Goal: Transaction & Acquisition: Subscribe to service/newsletter

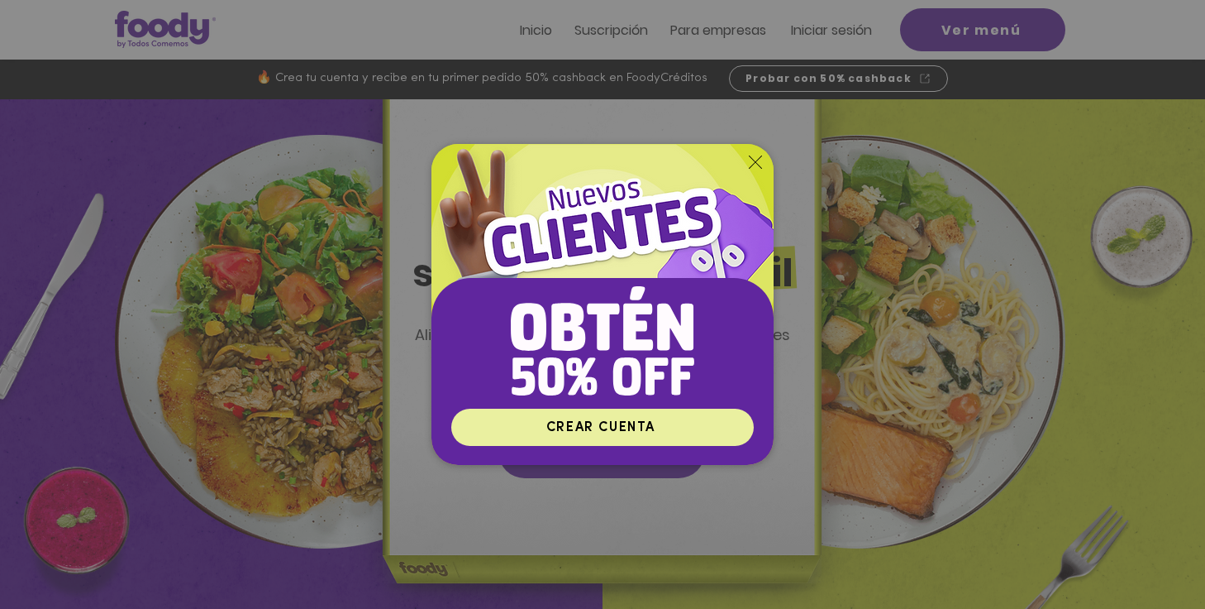
click at [614, 431] on span "CREAR CUENTA" at bounding box center [600, 427] width 109 height 13
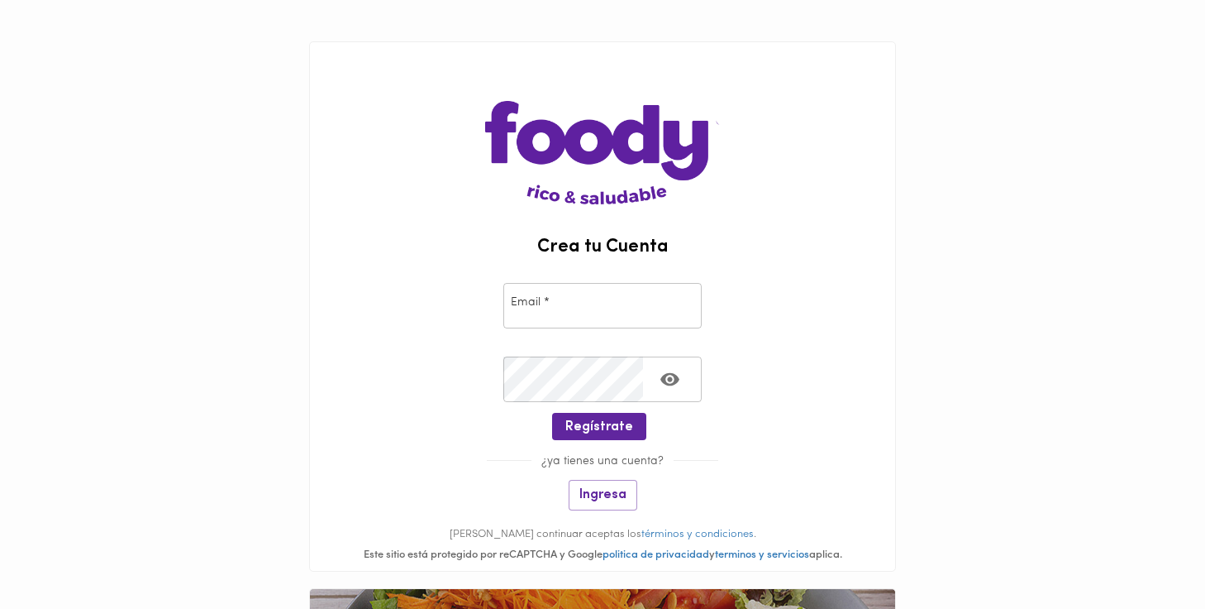
click at [531, 311] on input "email" at bounding box center [603, 305] width 198 height 45
type input "rocbos1@gmail.com"
click at [674, 375] on icon "Toggle password visibility" at bounding box center [670, 379] width 19 height 13
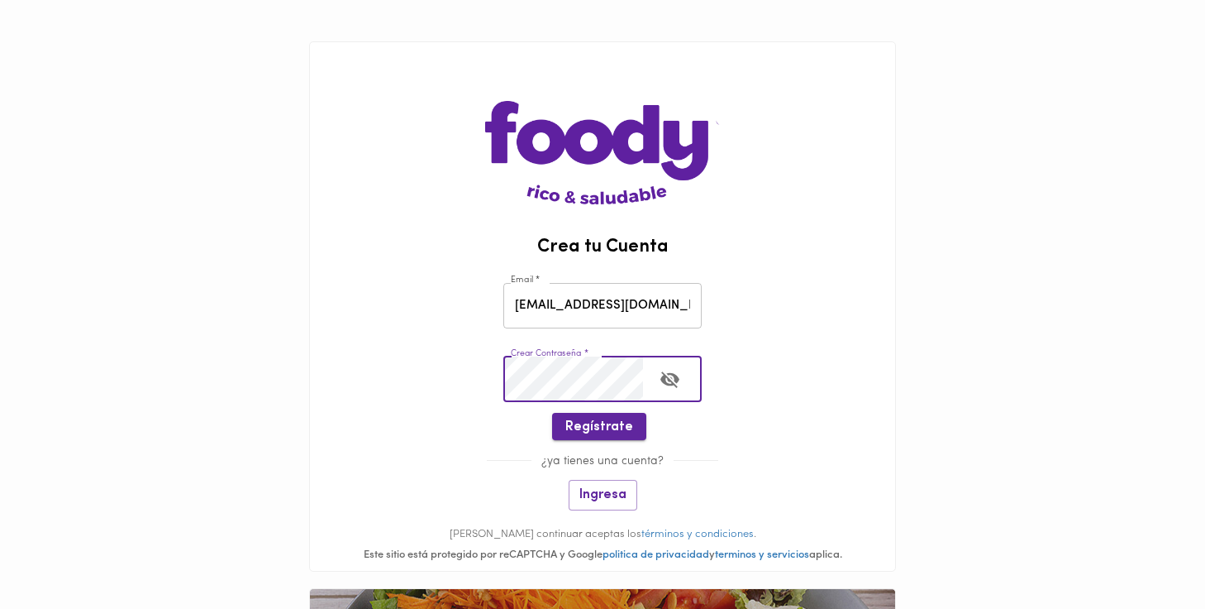
click at [604, 426] on span "Regístrate" at bounding box center [600, 427] width 68 height 16
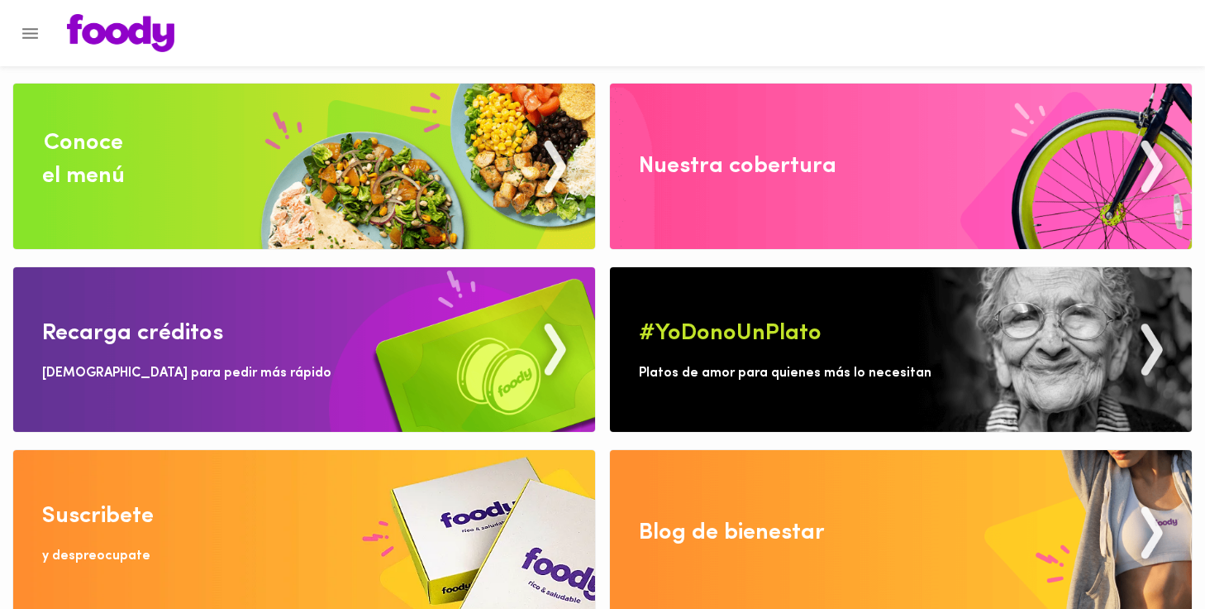
scroll to position [6, 0]
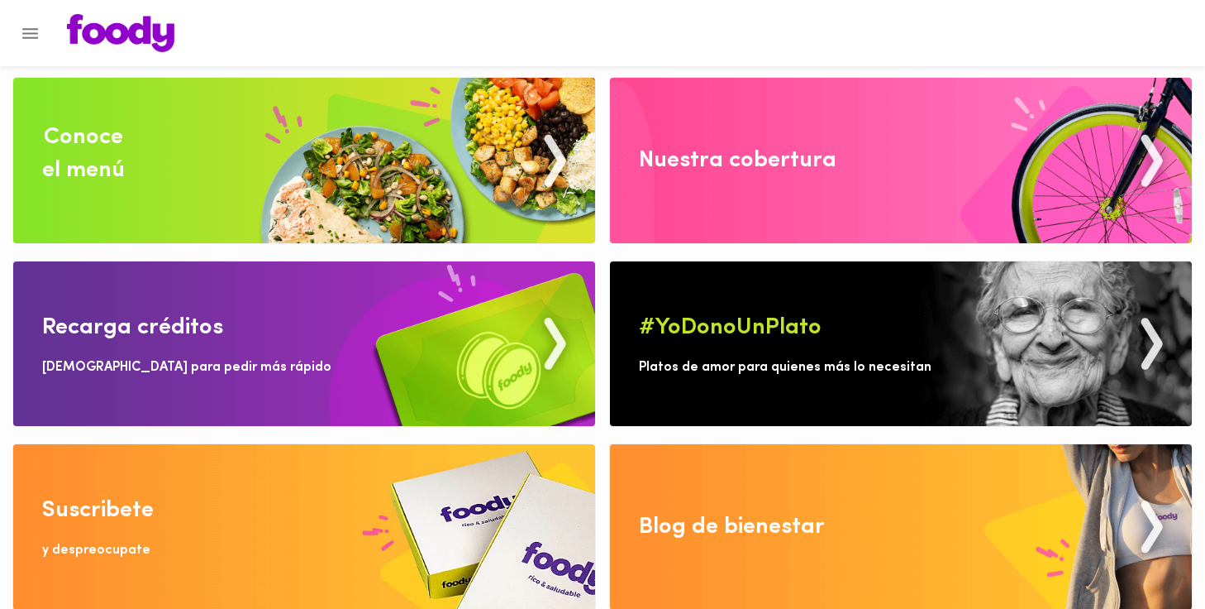
click at [728, 157] on div "Nuestra cobertura" at bounding box center [738, 160] width 198 height 33
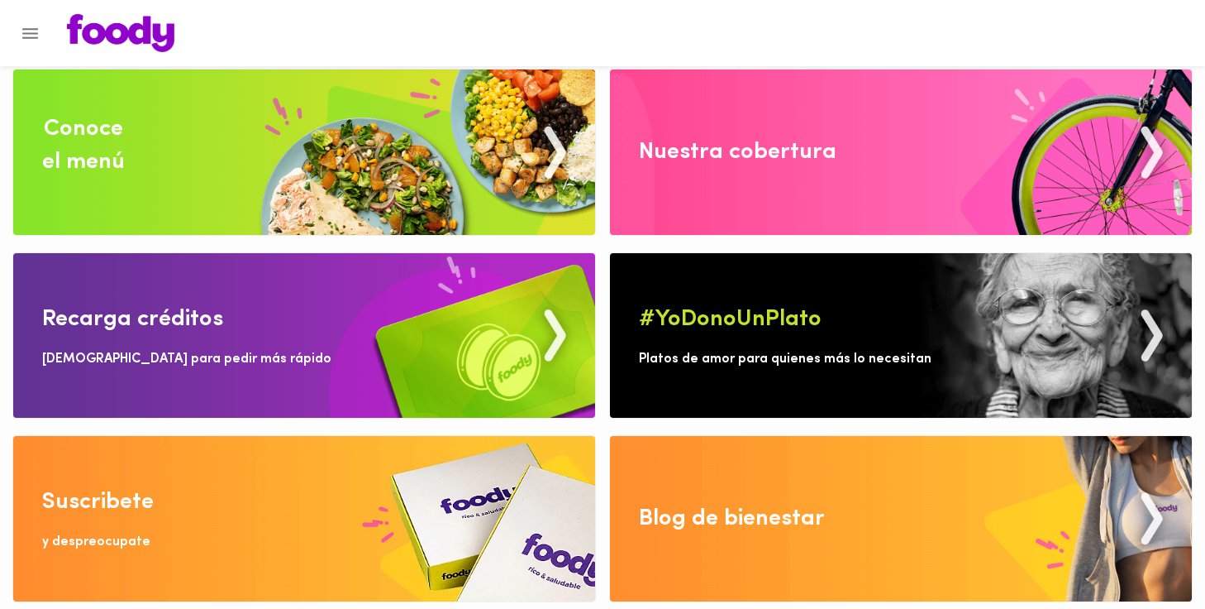
scroll to position [14, 0]
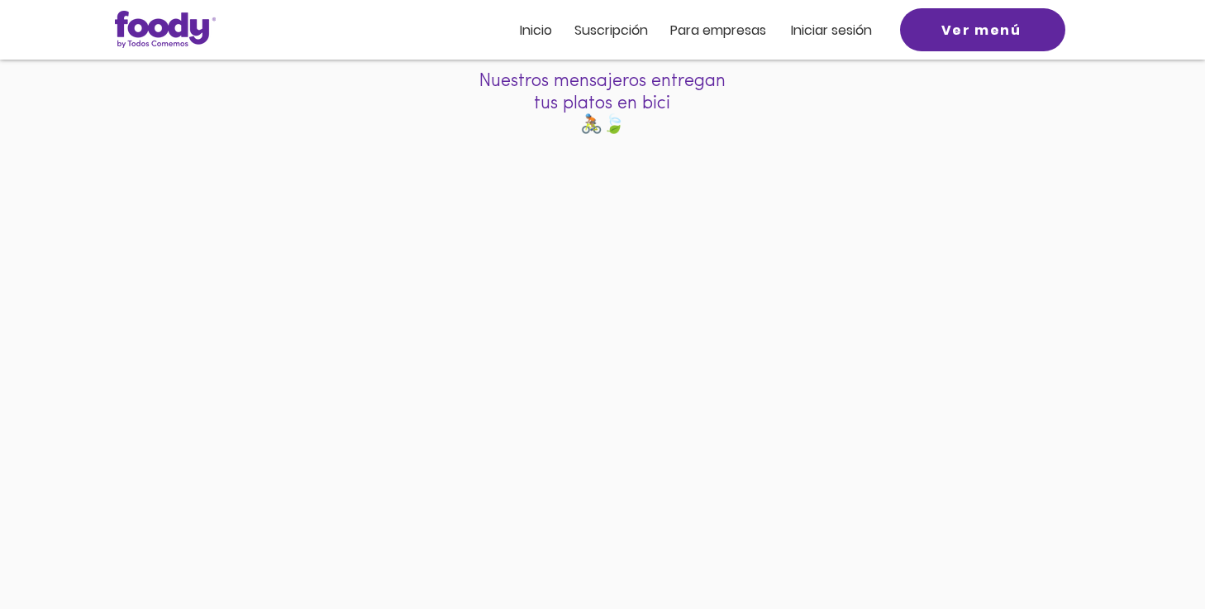
scroll to position [202, 0]
click at [537, 36] on span "Inicio" at bounding box center [536, 30] width 32 height 19
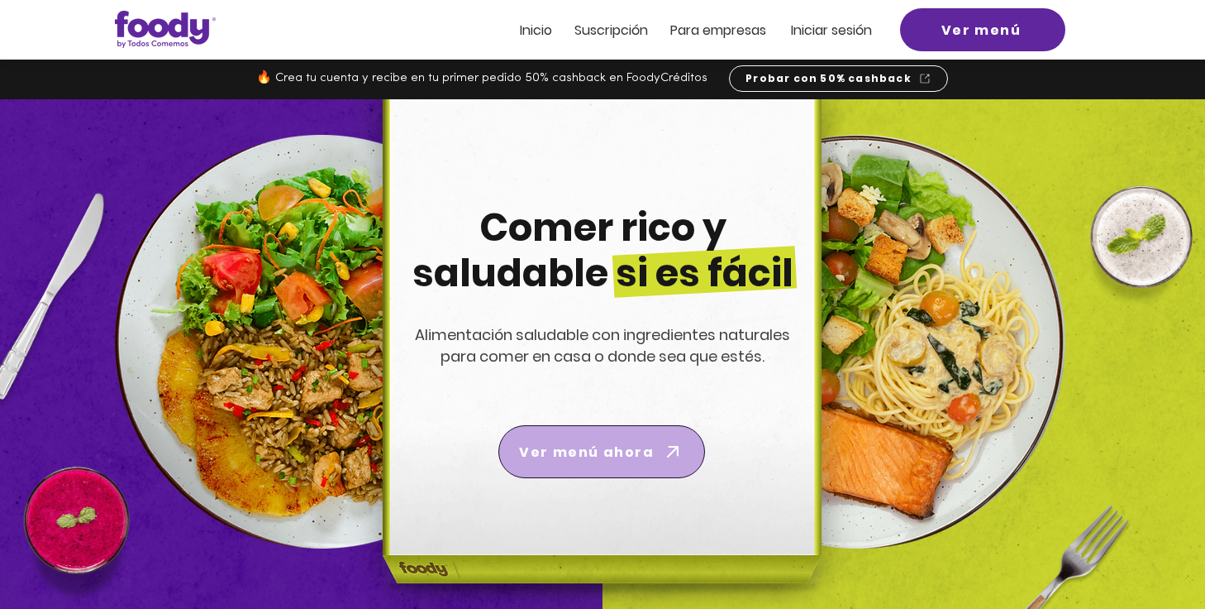
click at [661, 446] on icon "Ver menú ahora" at bounding box center [672, 451] width 23 height 23
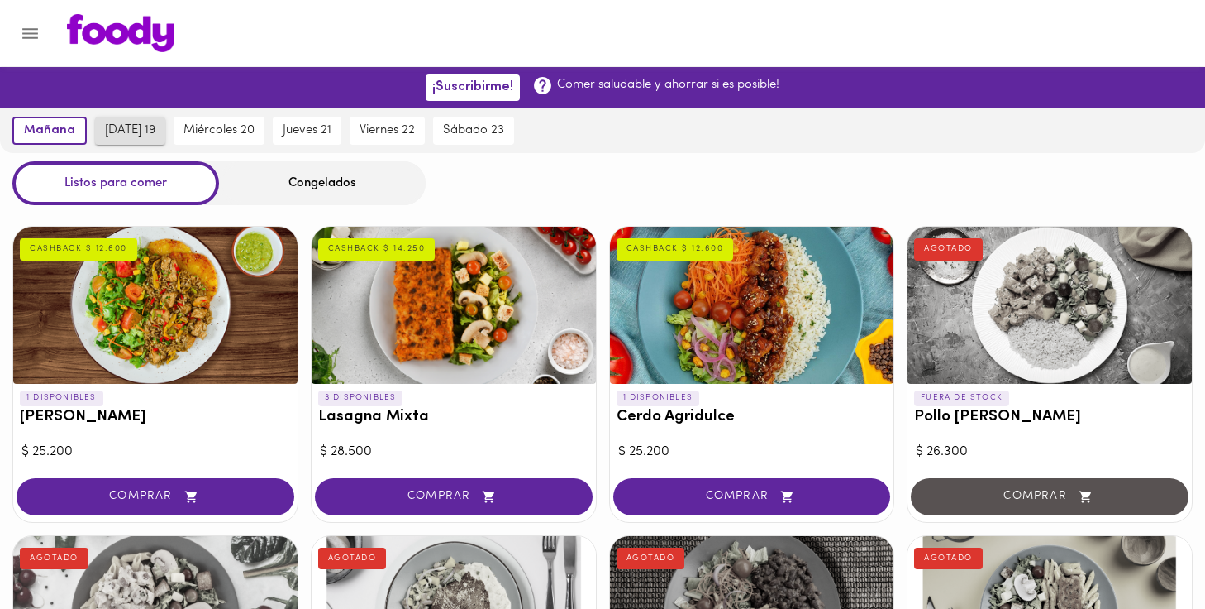
click at [126, 122] on button "martes 19" at bounding box center [130, 131] width 70 height 28
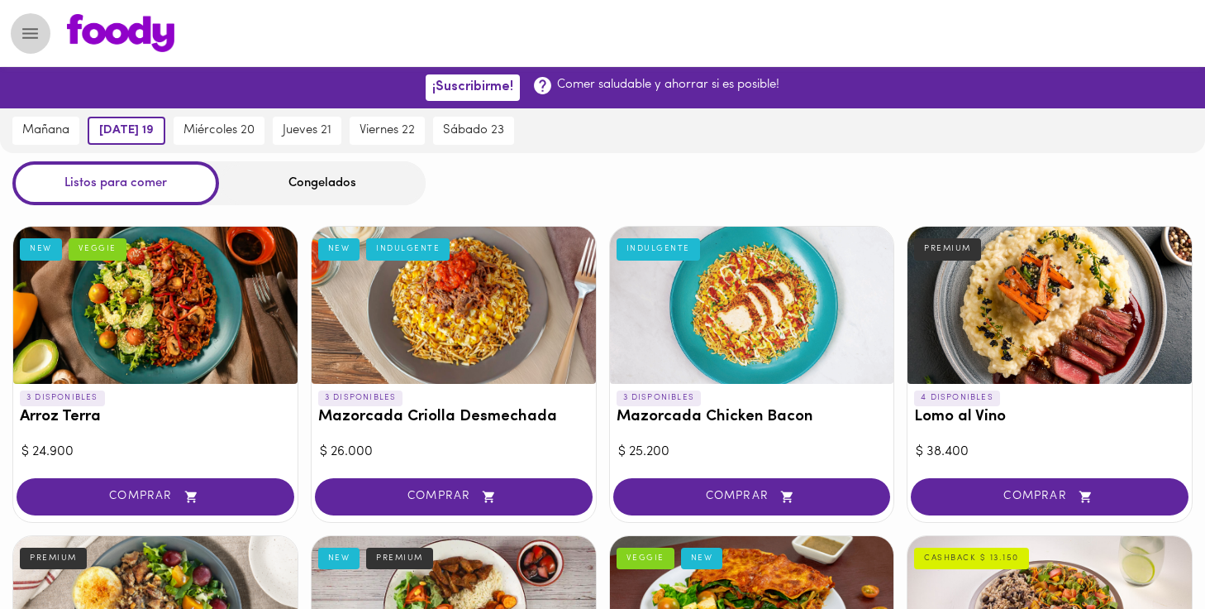
click at [27, 36] on icon "Menu" at bounding box center [30, 33] width 21 height 21
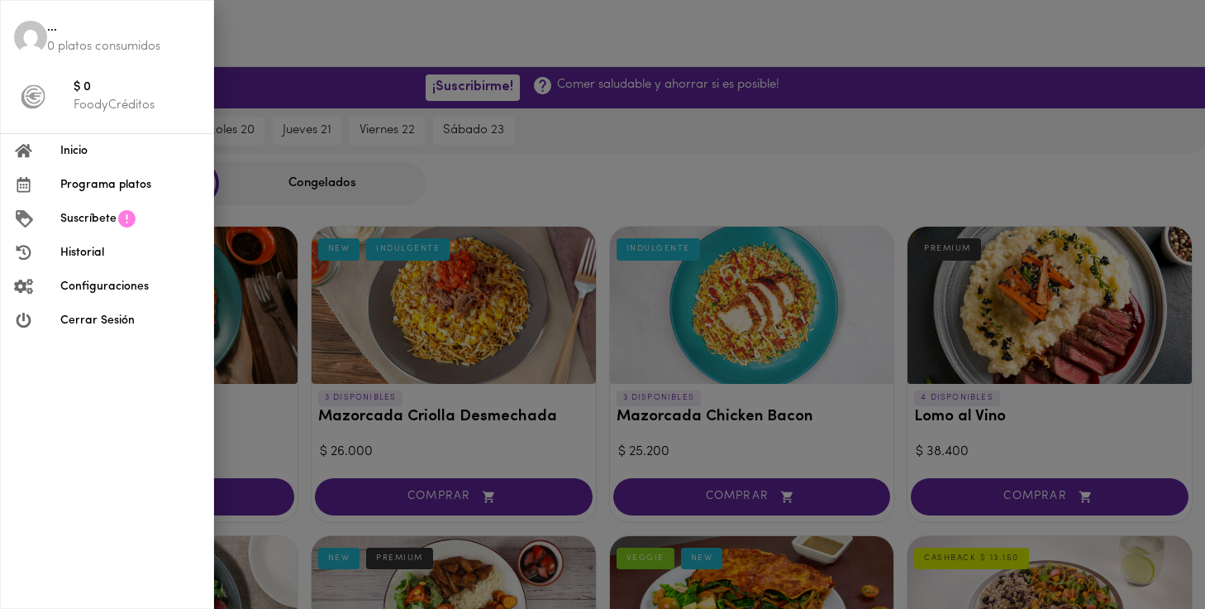
click at [79, 150] on span "Inicio" at bounding box center [130, 150] width 140 height 17
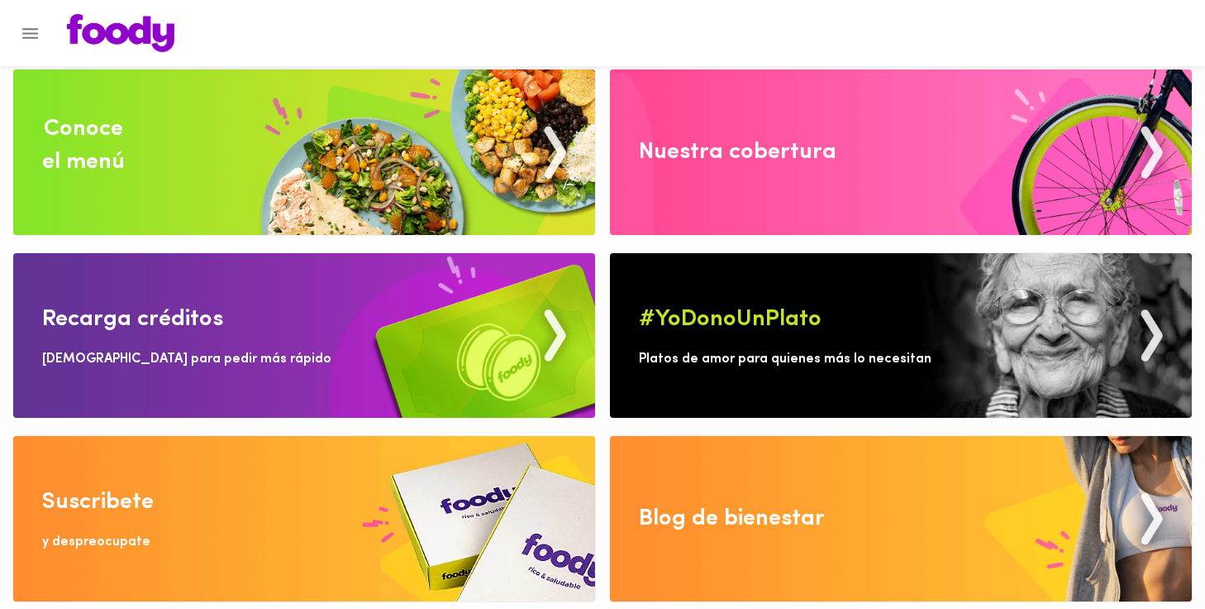
scroll to position [14, 0]
click at [134, 311] on div "Recarga créditos" at bounding box center [132, 319] width 181 height 33
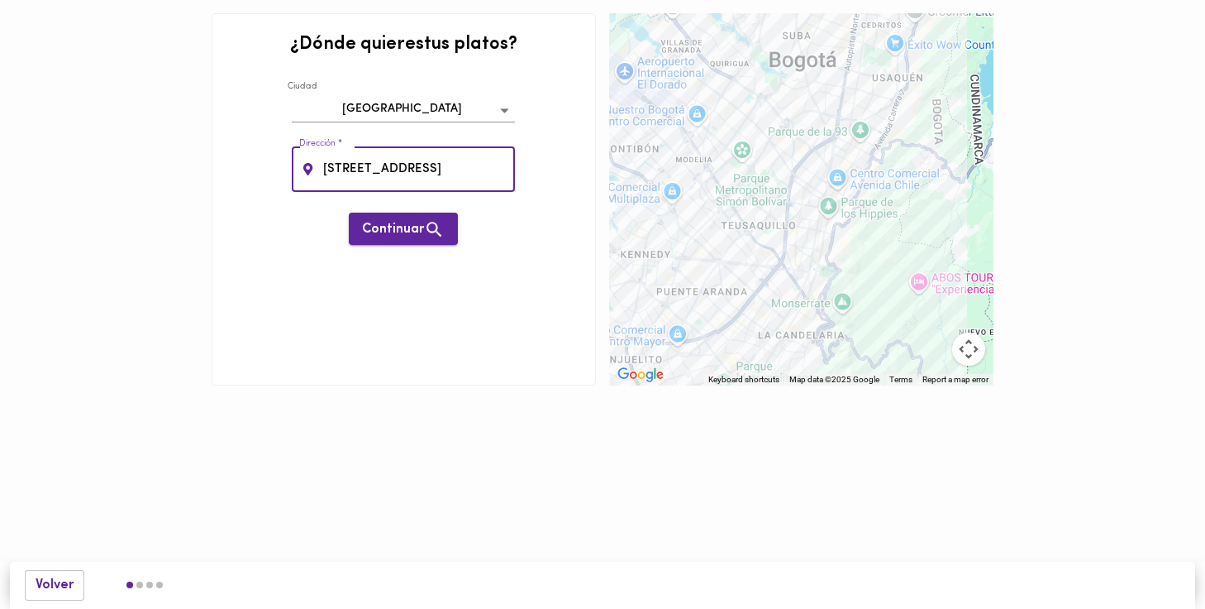
type input "Calle 114A#45-65 Int 6 Apto 204"
click at [409, 232] on span "Continuar" at bounding box center [403, 229] width 83 height 21
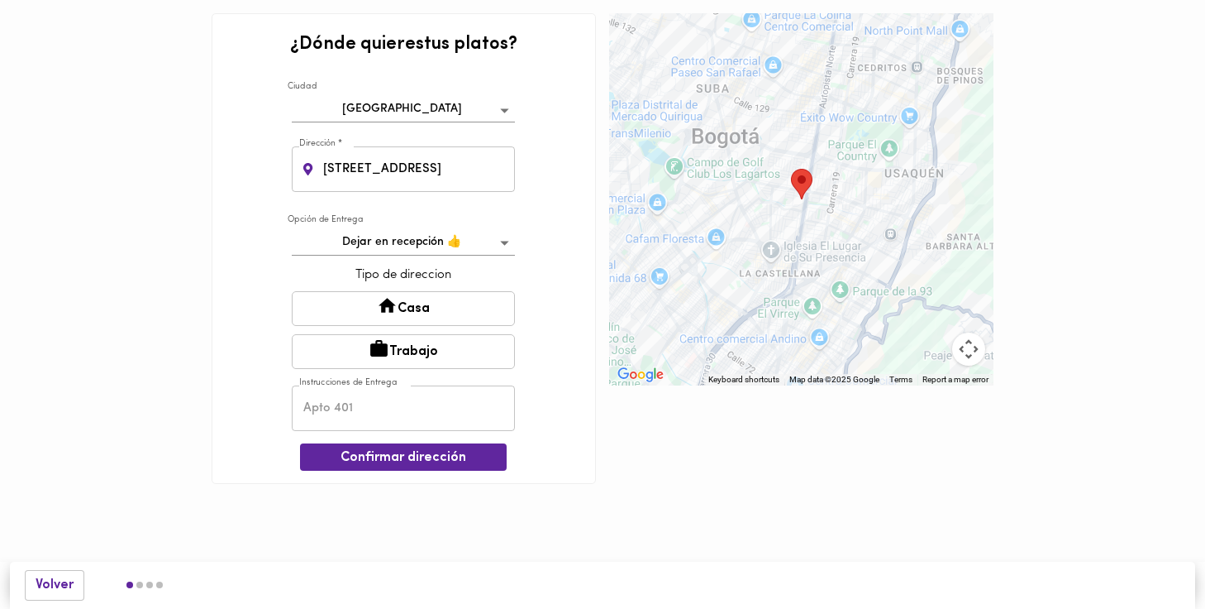
click at [503, 241] on body "¿Dónde quieres tus platos ? Ciudad Bogotá bogota Dirección * Calle 114A#45-65 I…" at bounding box center [602, 266] width 1205 height 533
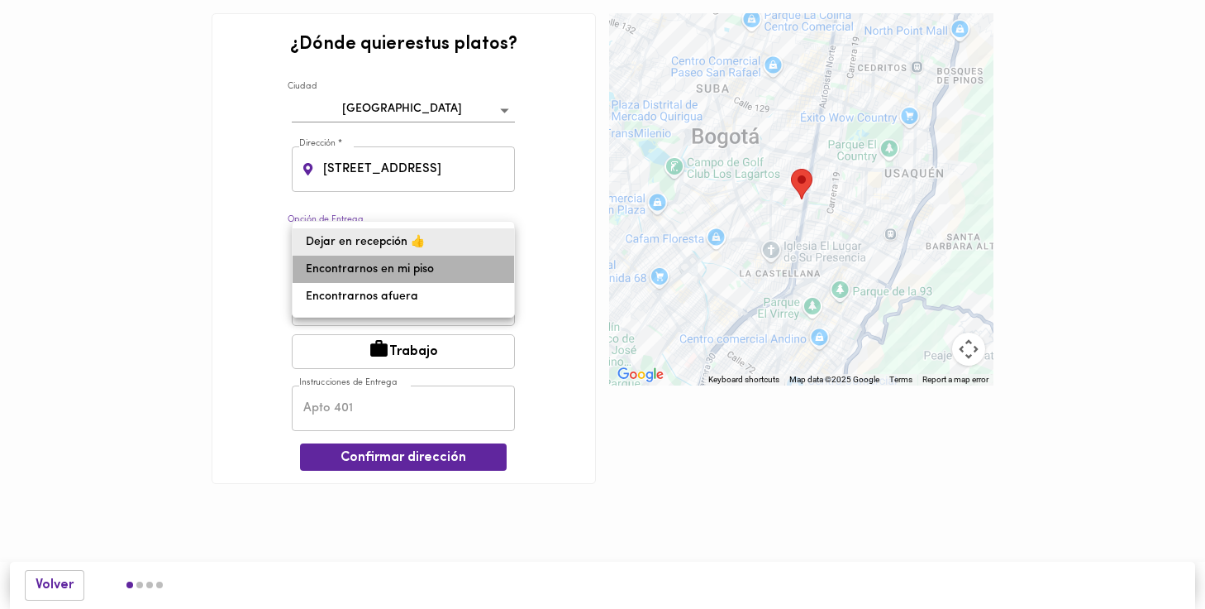
click at [444, 265] on li "Encontrarnos en mi piso" at bounding box center [404, 268] width 222 height 27
type input "meet-on-floor"
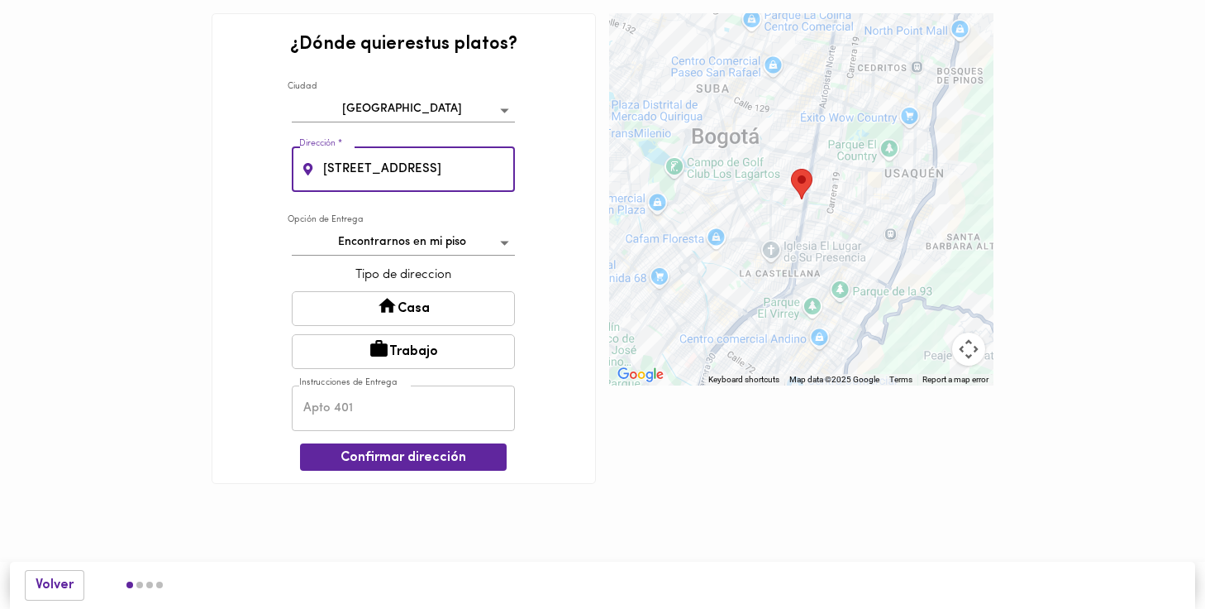
click at [506, 169] on input "Calle 114A#45-65 Int 6 Apto 204" at bounding box center [418, 168] width 196 height 45
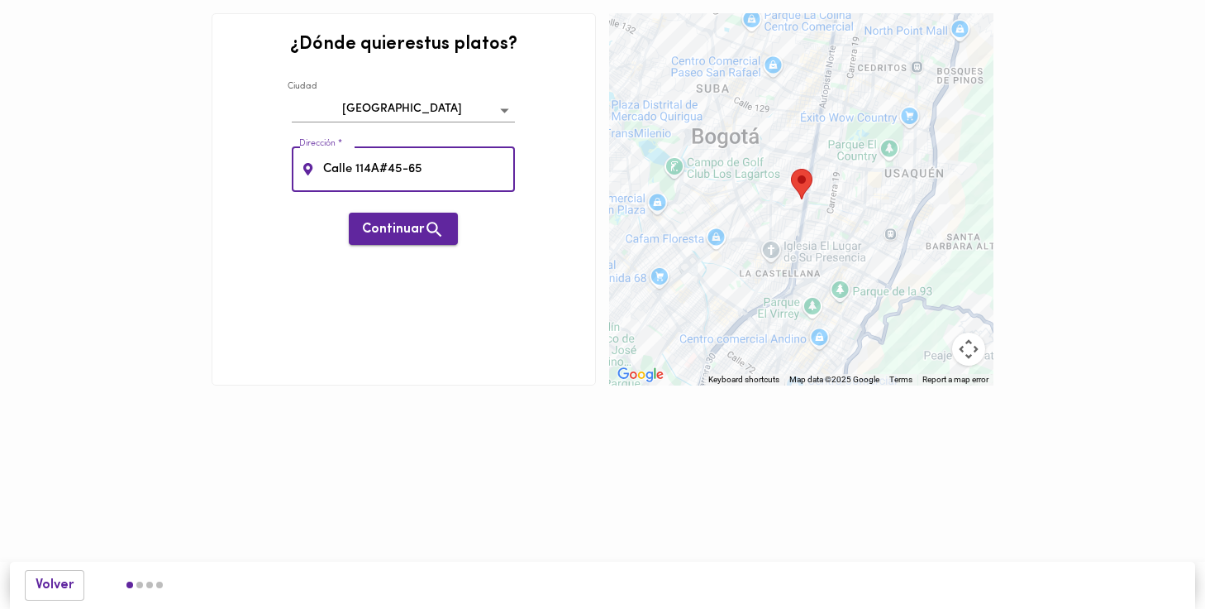
type input "Calle 114A#45-65"
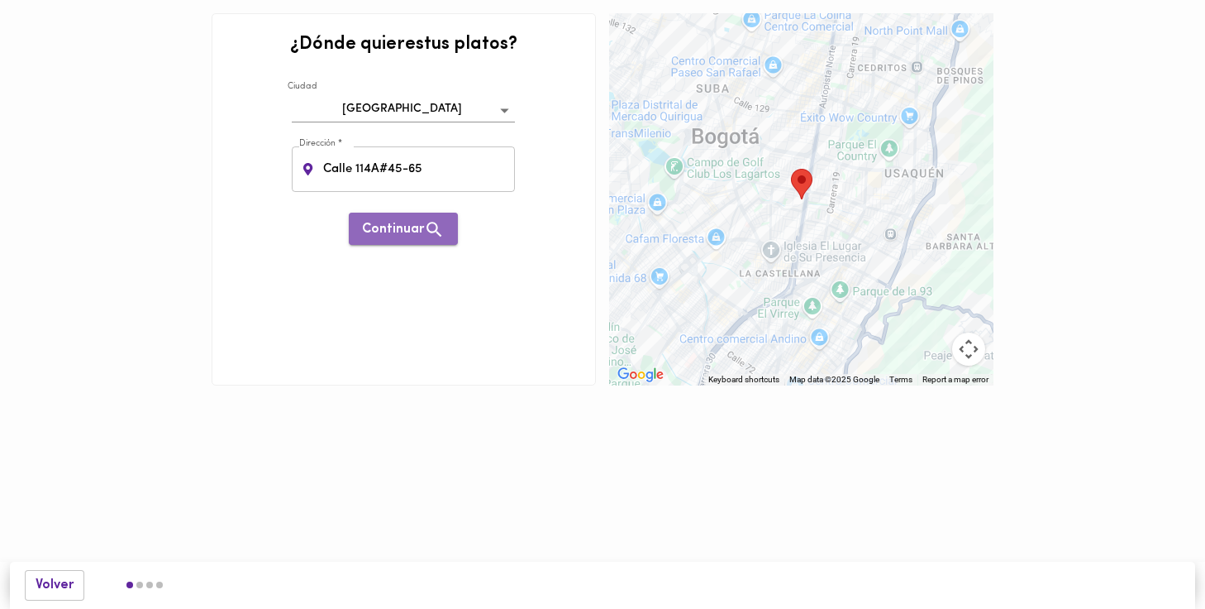
click at [403, 230] on span "Continuar" at bounding box center [403, 229] width 83 height 21
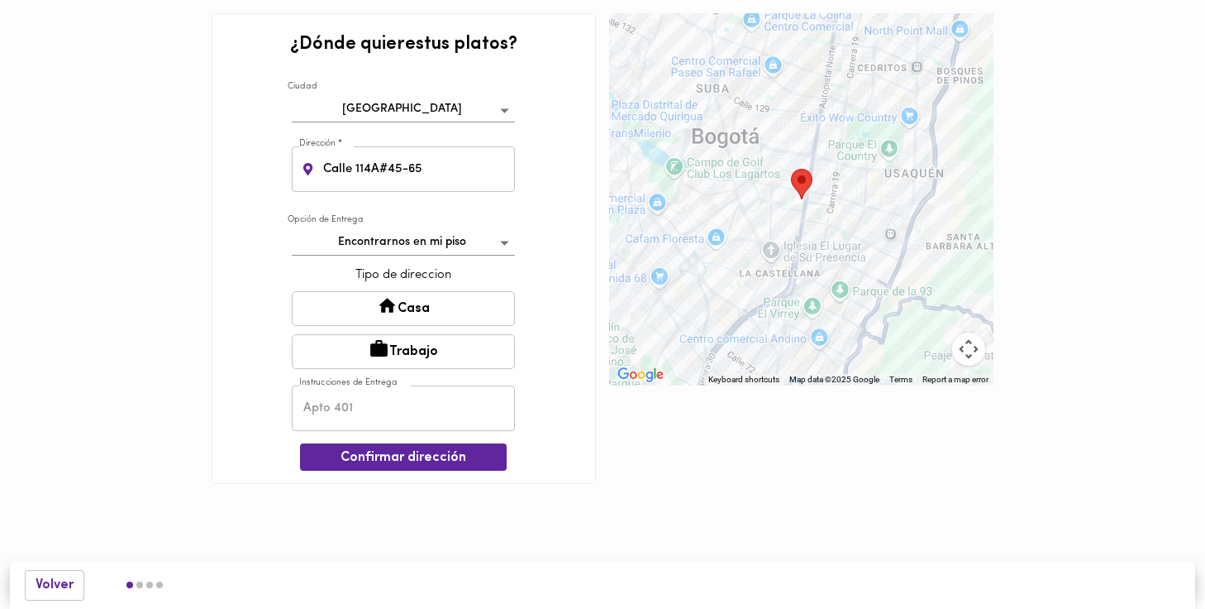
click at [417, 304] on button "Casa" at bounding box center [403, 308] width 223 height 35
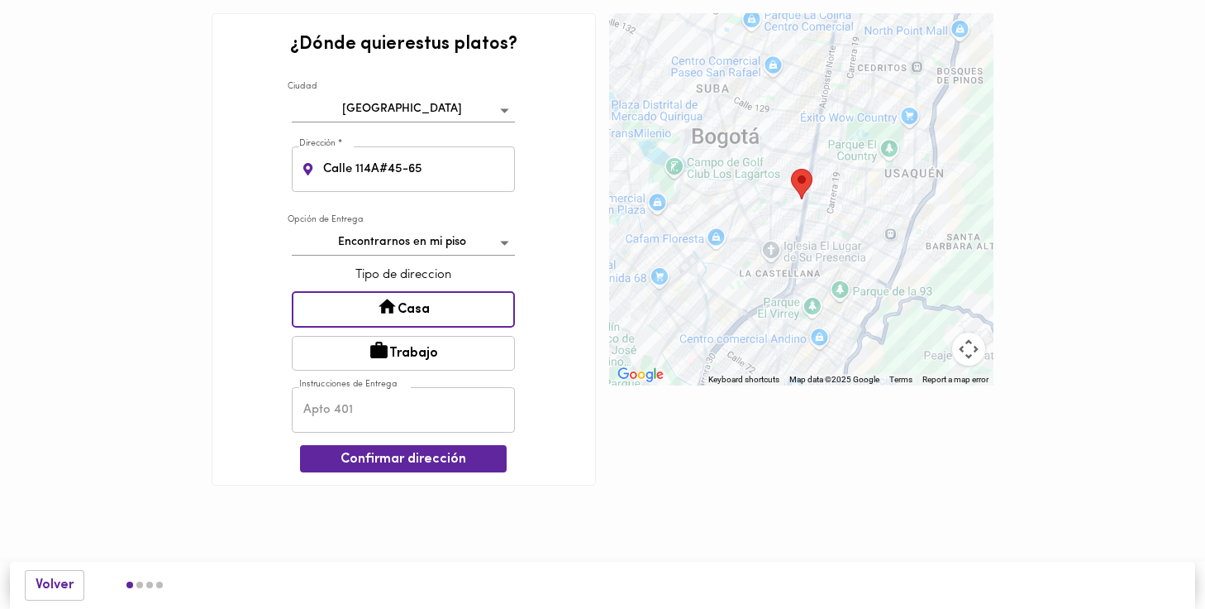
click at [385, 400] on input "text" at bounding box center [403, 409] width 223 height 45
type input "Int 6 Apto 204"
click at [446, 467] on button "Confirmar dirección" at bounding box center [403, 458] width 207 height 27
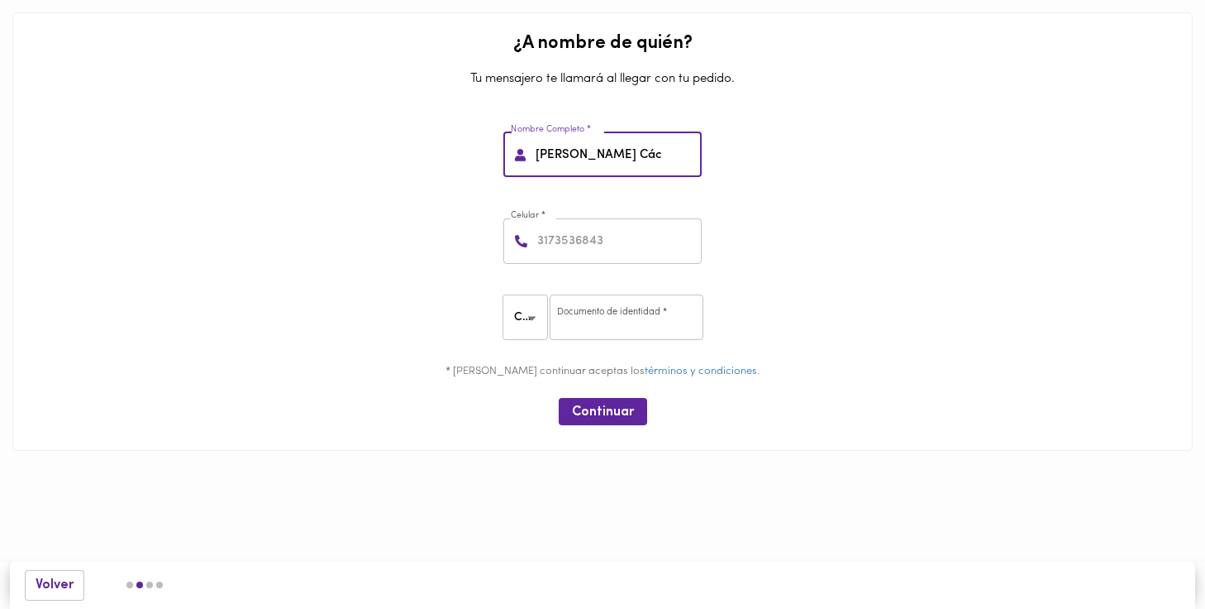
type input "Rocio Các"
drag, startPoint x: 589, startPoint y: 154, endPoint x: 584, endPoint y: 240, distance: 86.1
click at [584, 240] on input "number" at bounding box center [618, 240] width 168 height 45
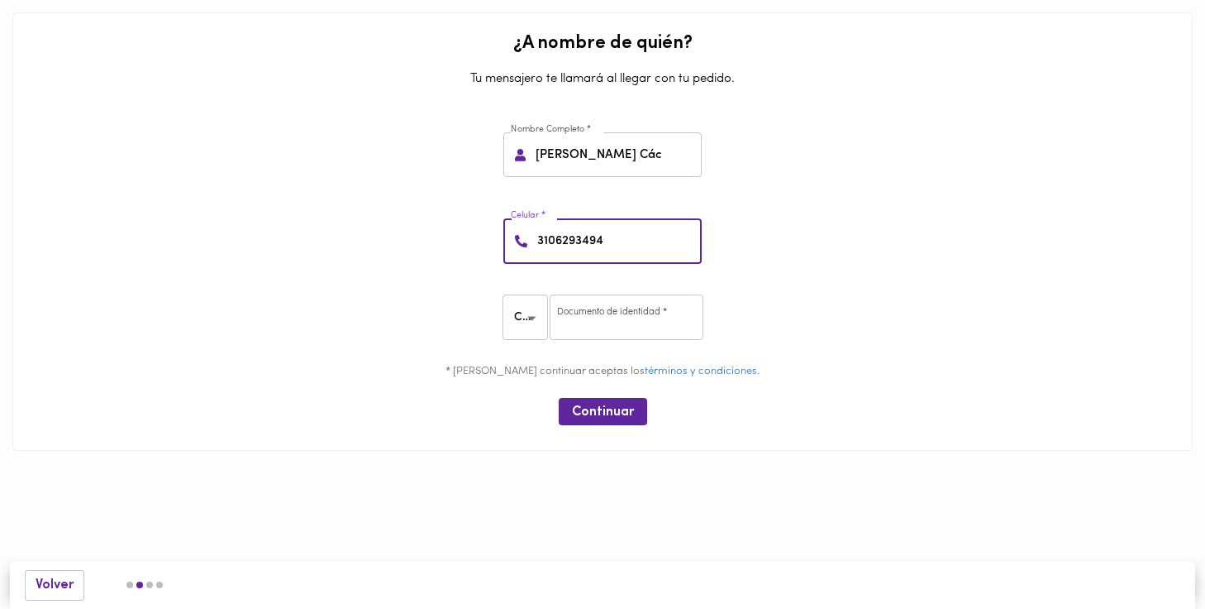
type input "3106293494"
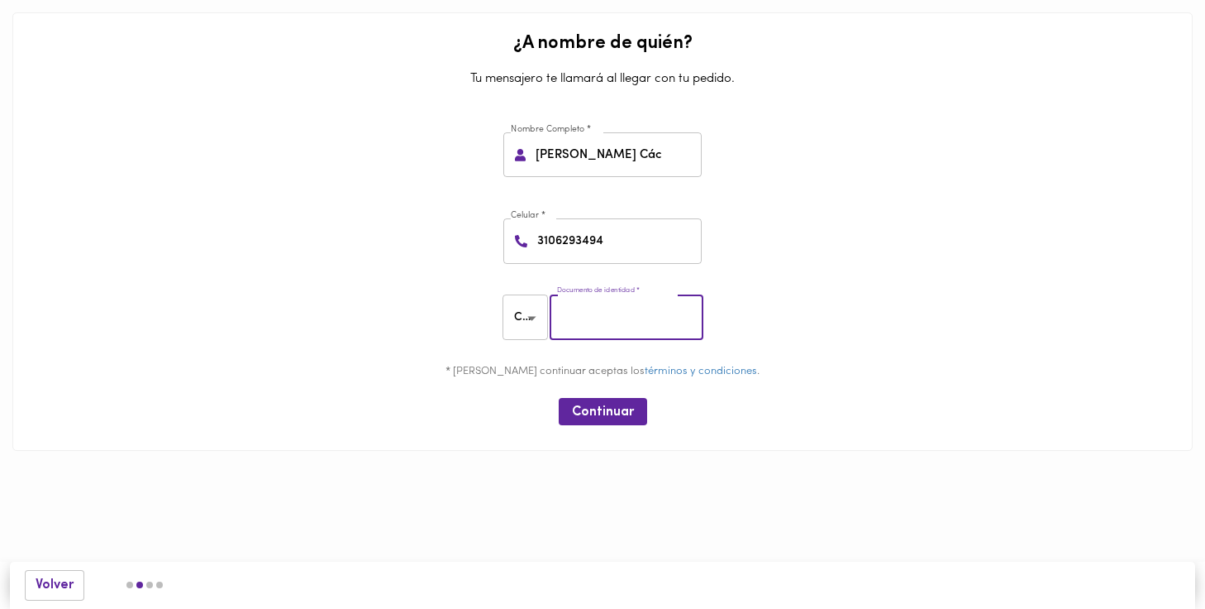
click at [587, 322] on input "number" at bounding box center [627, 316] width 154 height 45
type input "21177926"
click at [610, 415] on span "Continuar" at bounding box center [603, 412] width 62 height 16
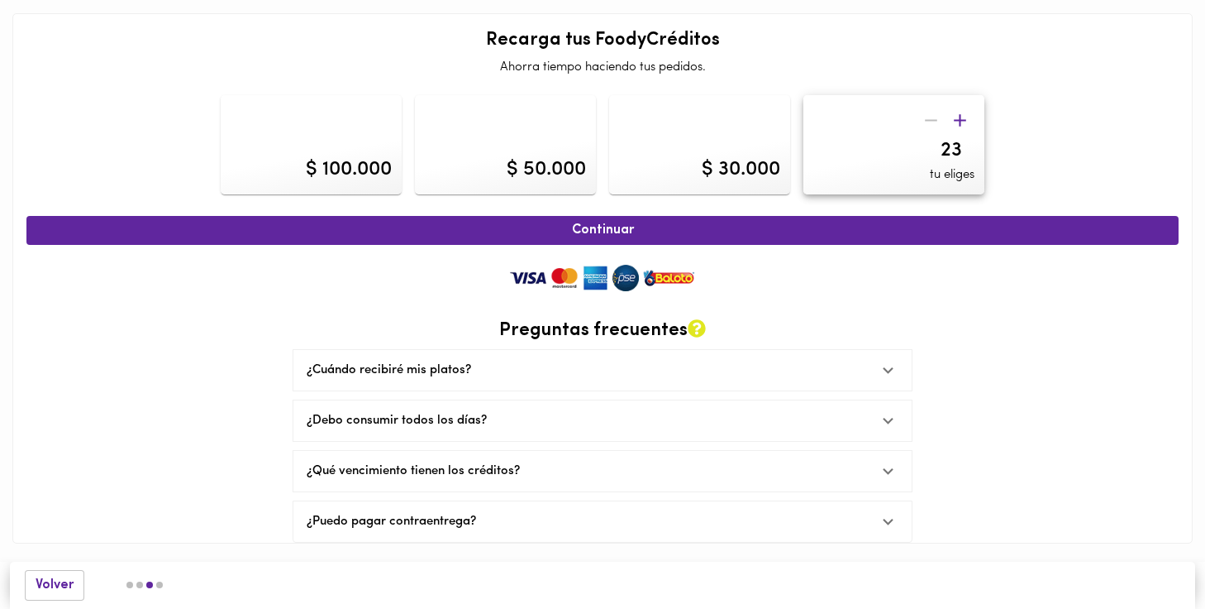
click at [966, 142] on input "23" at bounding box center [894, 151] width 161 height 24
click at [966, 142] on input "24" at bounding box center [894, 151] width 161 height 24
click at [966, 142] on input "25" at bounding box center [894, 151] width 161 height 24
type input "26"
click at [966, 142] on input "26" at bounding box center [894, 151] width 161 height 24
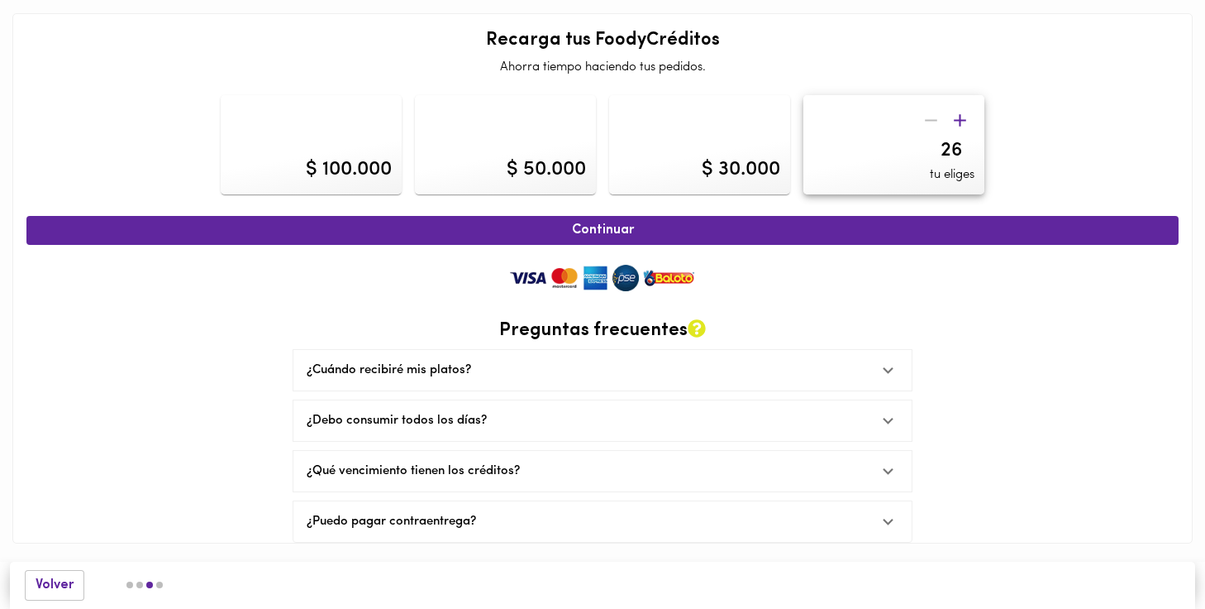
click at [934, 146] on input "26" at bounding box center [894, 151] width 161 height 24
click at [960, 118] on icon "button" at bounding box center [960, 120] width 12 height 12
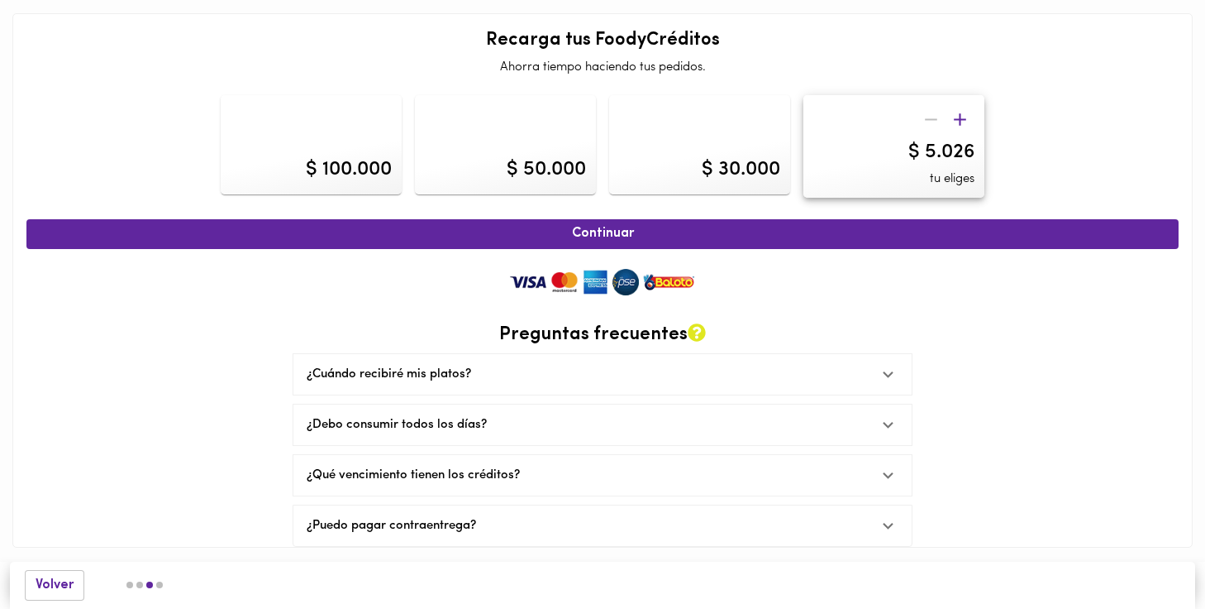
click at [960, 118] on icon "button" at bounding box center [960, 119] width 12 height 12
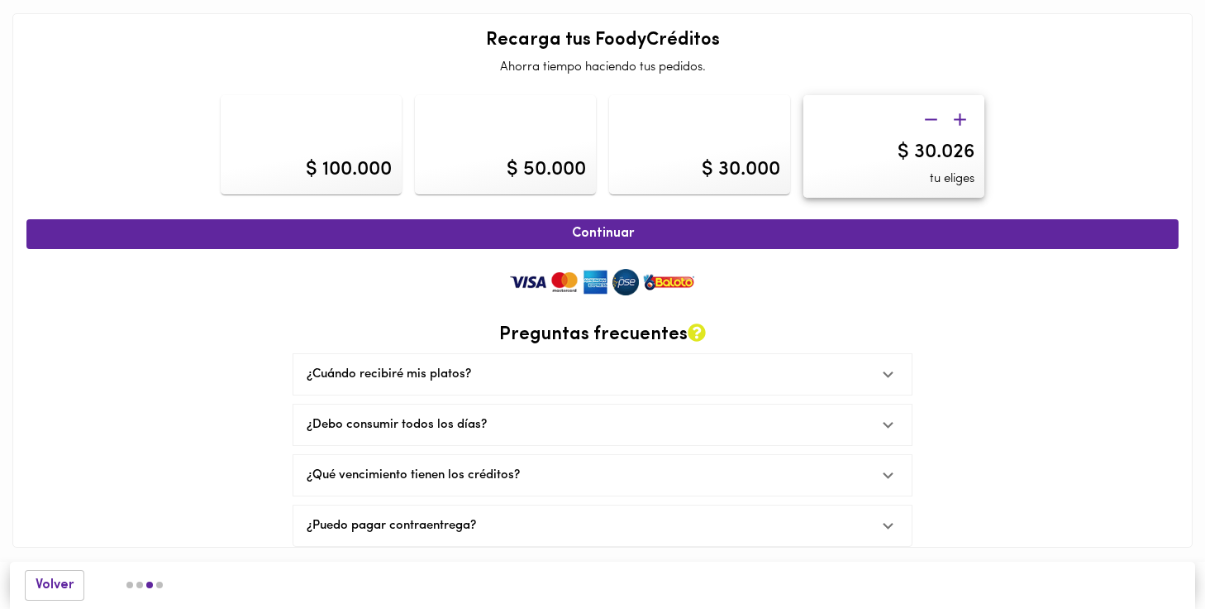
click at [960, 118] on icon "button" at bounding box center [960, 119] width 12 height 12
click at [965, 146] on div "$ 40.026" at bounding box center [936, 152] width 78 height 28
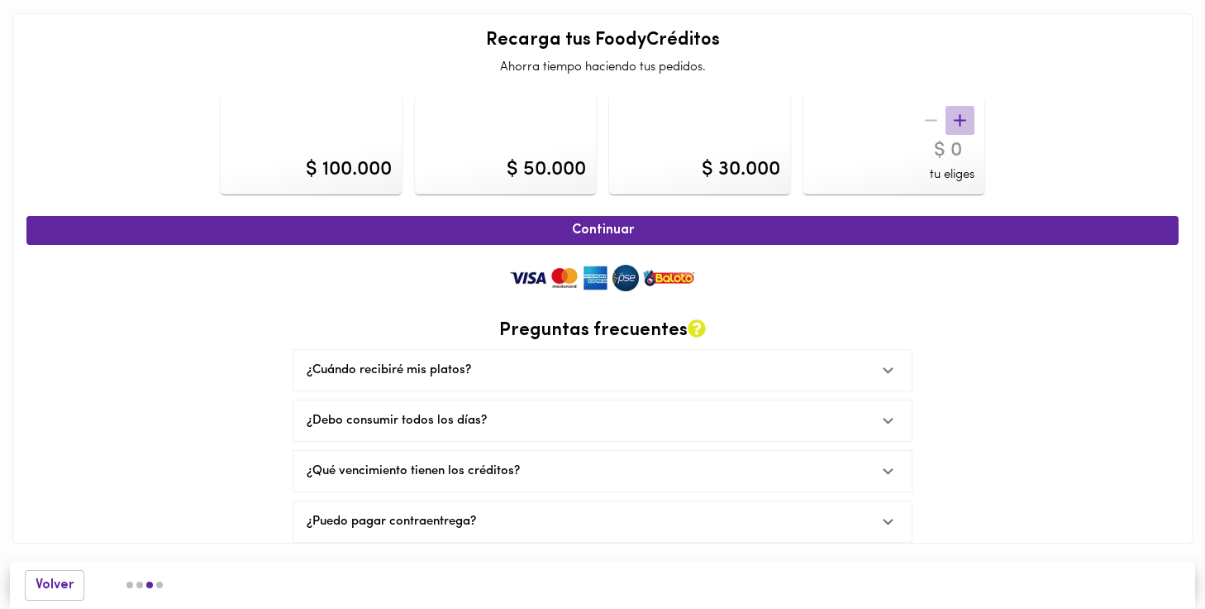
click at [962, 117] on icon "button" at bounding box center [960, 120] width 21 height 21
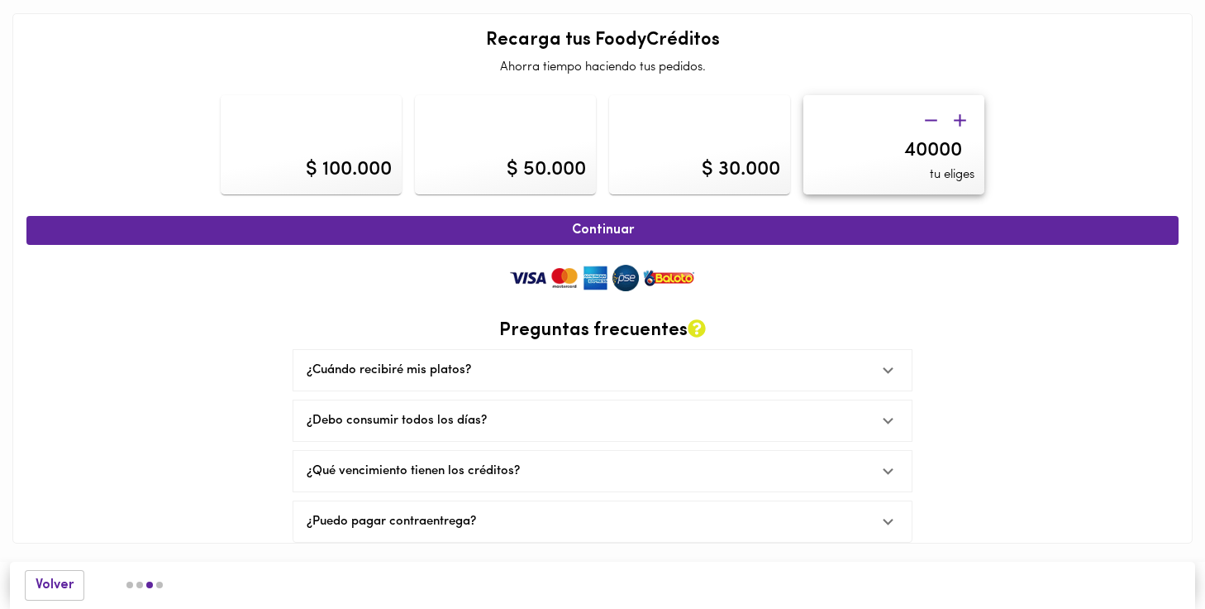
click at [962, 117] on icon "button" at bounding box center [960, 120] width 21 height 21
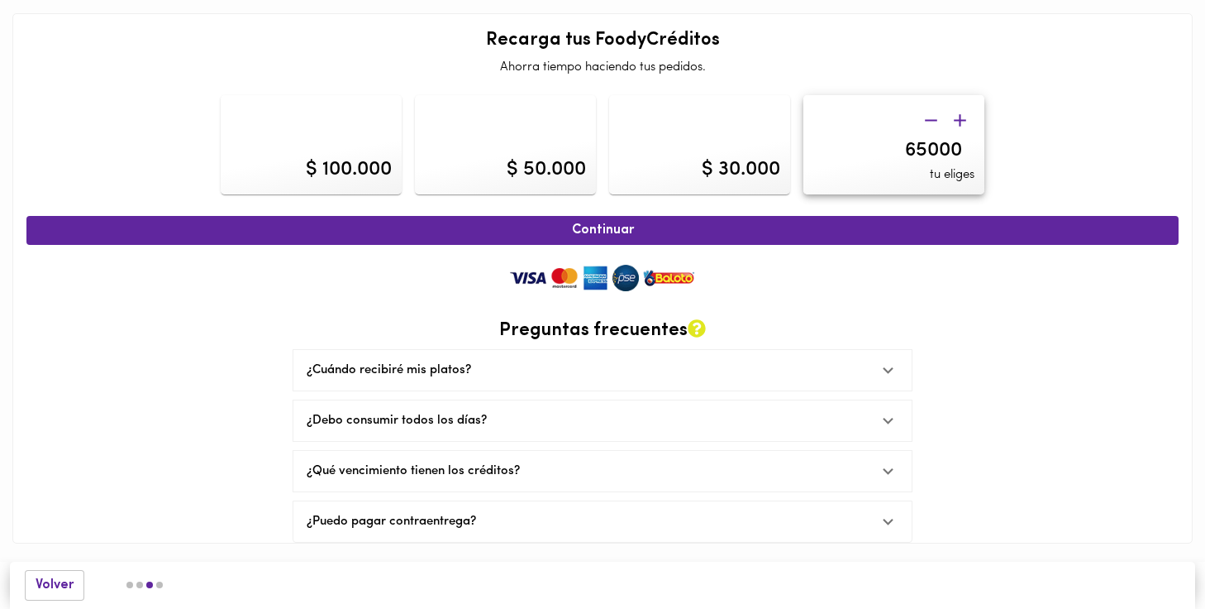
click at [962, 117] on icon "button" at bounding box center [960, 120] width 21 height 21
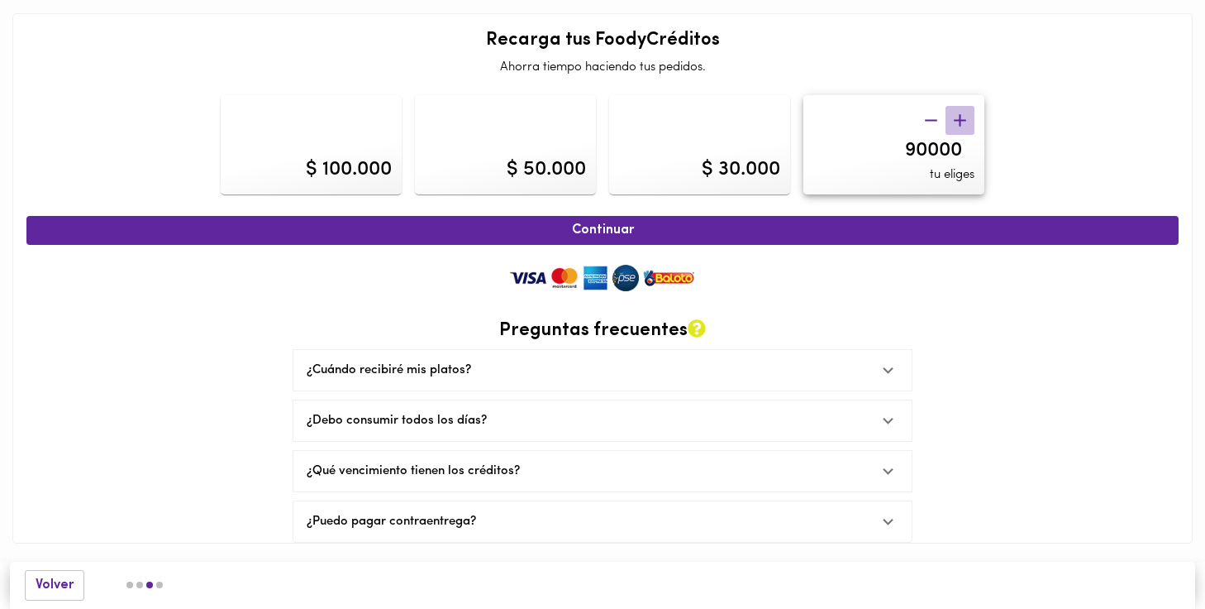
click at [962, 117] on icon "button" at bounding box center [960, 120] width 21 height 21
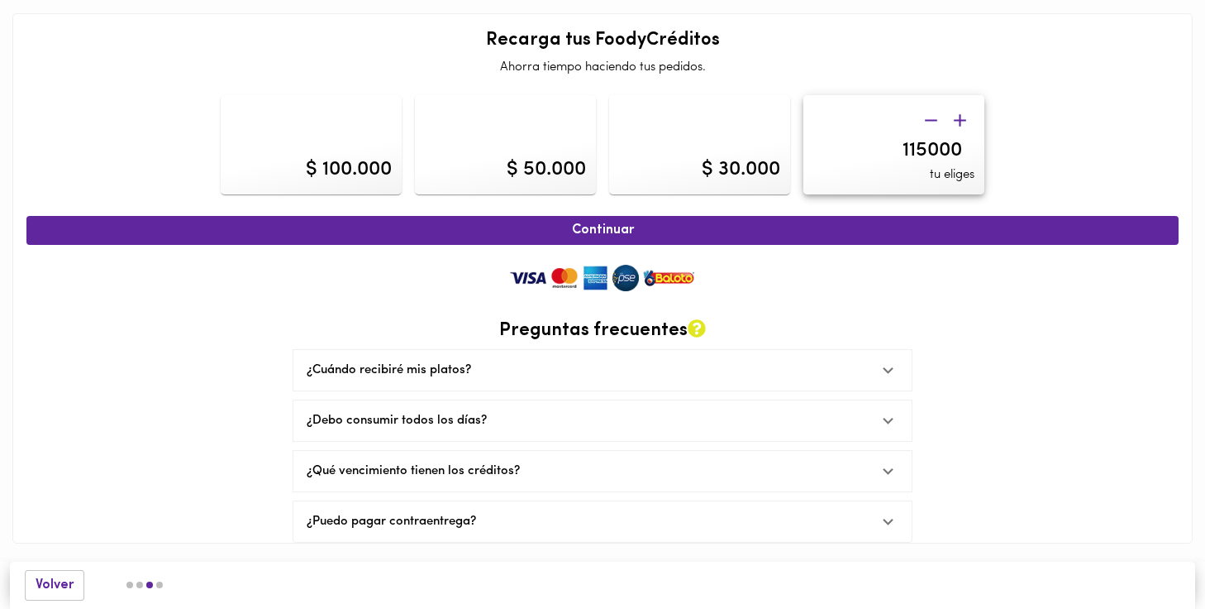
click at [962, 117] on icon "button" at bounding box center [960, 120] width 21 height 21
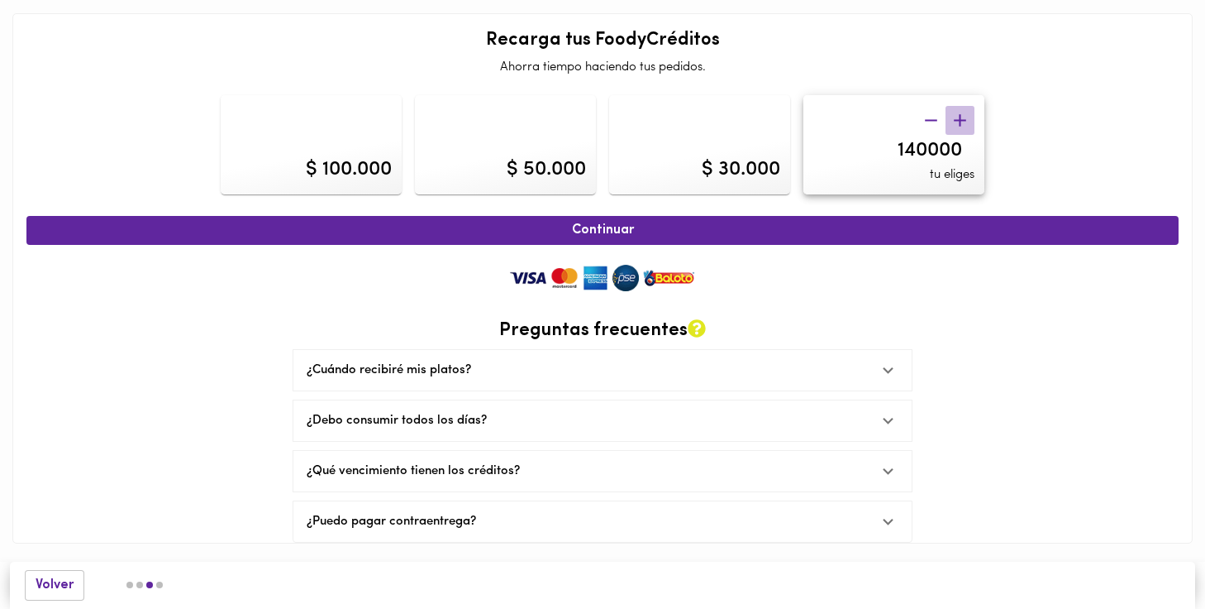
click at [962, 117] on icon "button" at bounding box center [960, 120] width 21 height 21
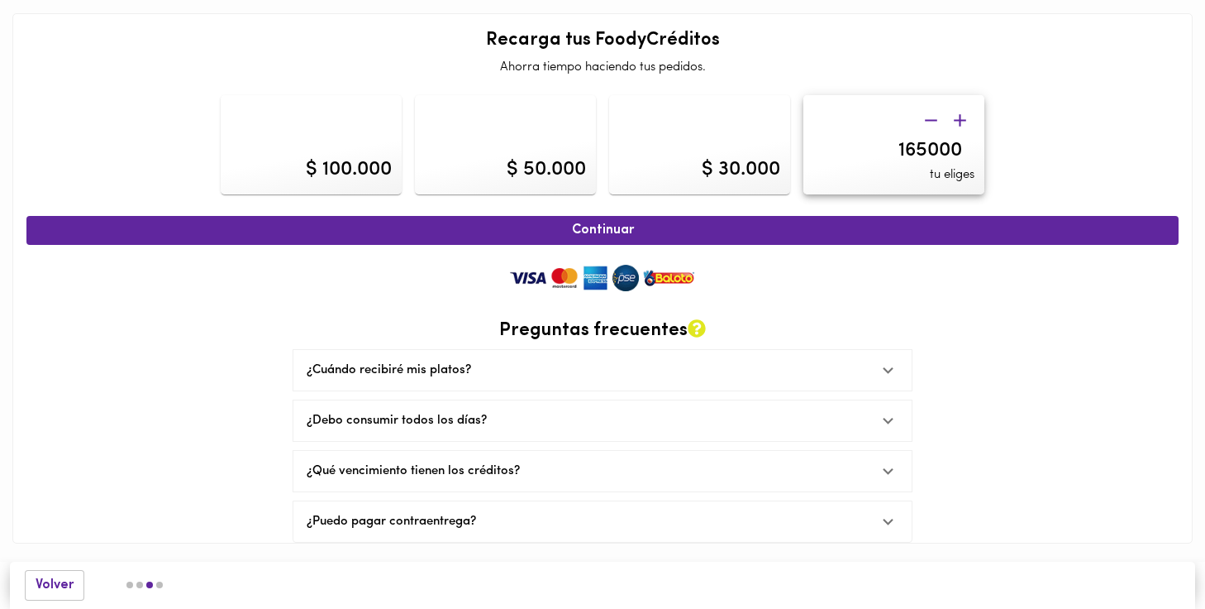
click at [962, 117] on icon "button" at bounding box center [960, 120] width 21 height 21
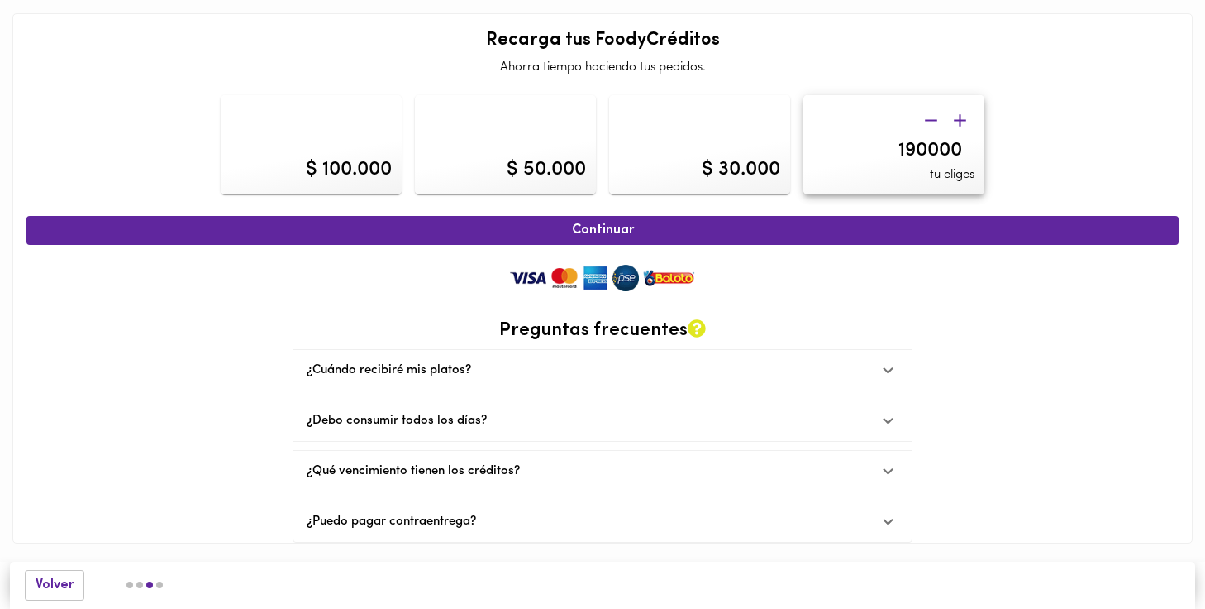
click at [962, 117] on icon "button" at bounding box center [960, 120] width 21 height 21
type input "195000"
click at [528, 274] on img at bounding box center [603, 277] width 198 height 33
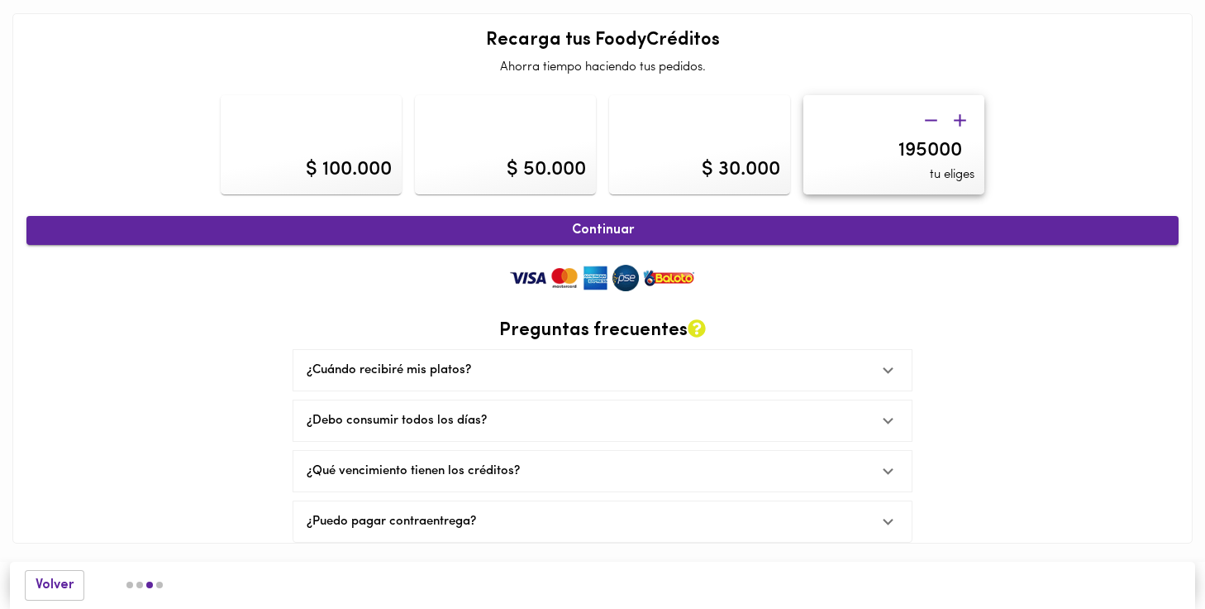
click at [599, 231] on span "Continuar" at bounding box center [603, 230] width 1116 height 16
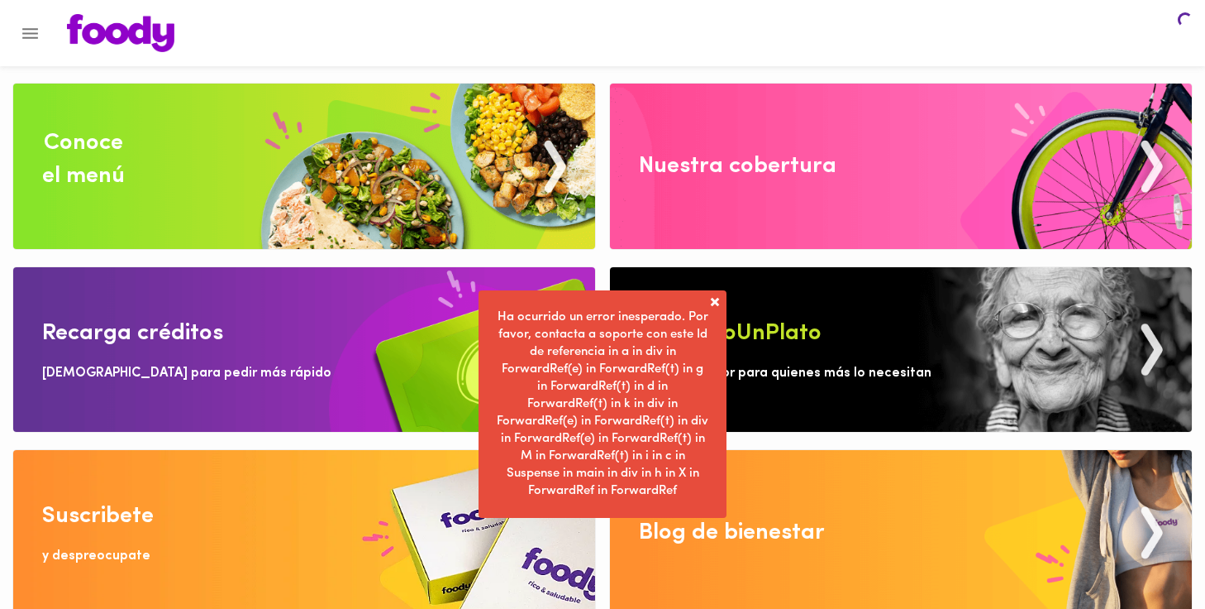
click at [952, 147] on img at bounding box center [901, 166] width 582 height 165
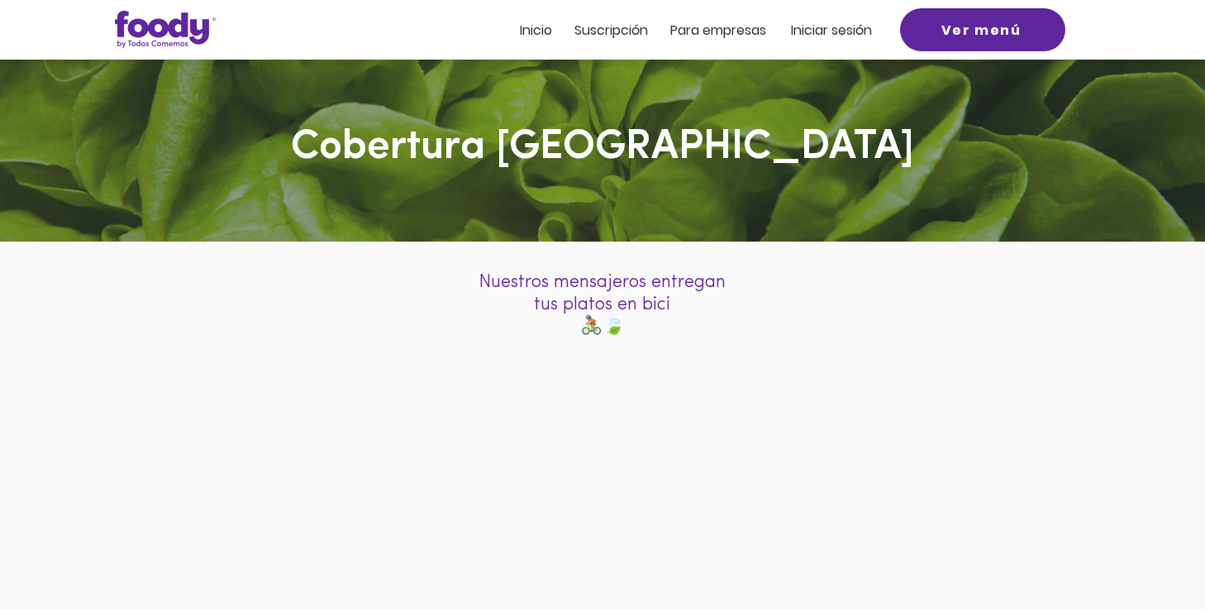
click at [840, 29] on span "Iniciar sesión" at bounding box center [831, 30] width 81 height 19
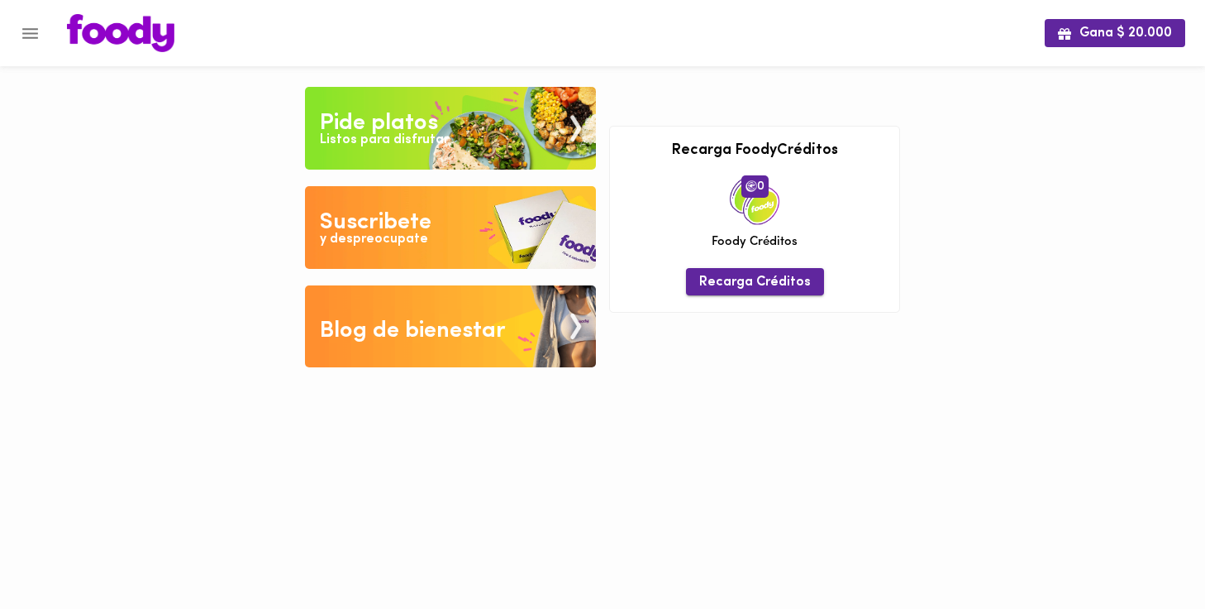
click at [726, 284] on span "Recarga Créditos" at bounding box center [755, 282] width 112 height 16
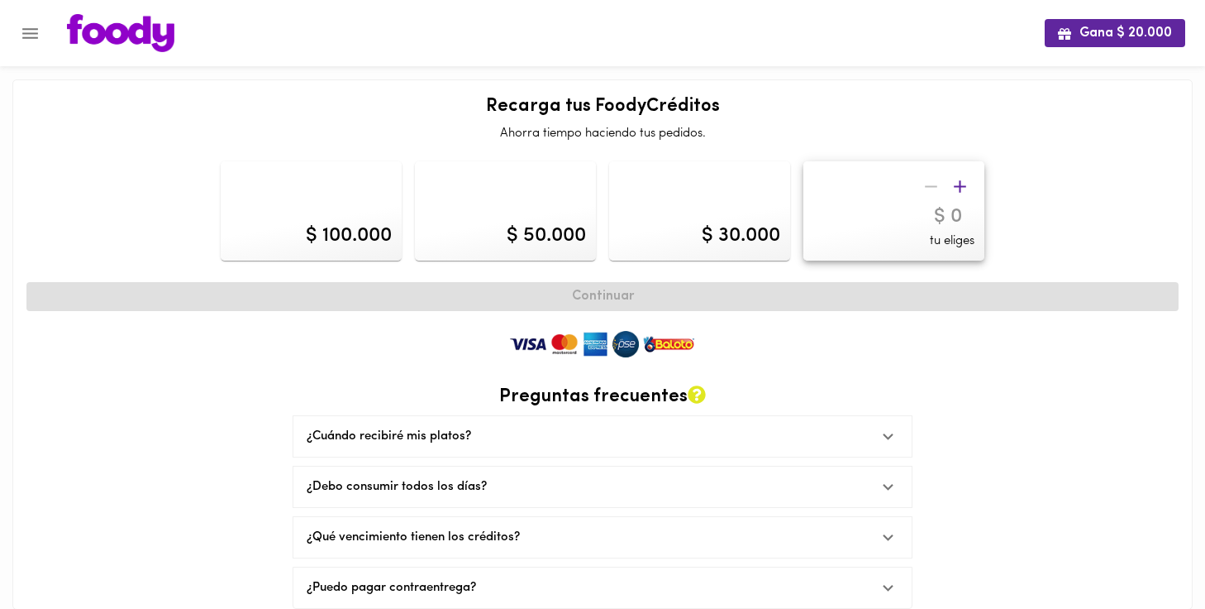
click at [943, 216] on input "number" at bounding box center [894, 217] width 161 height 24
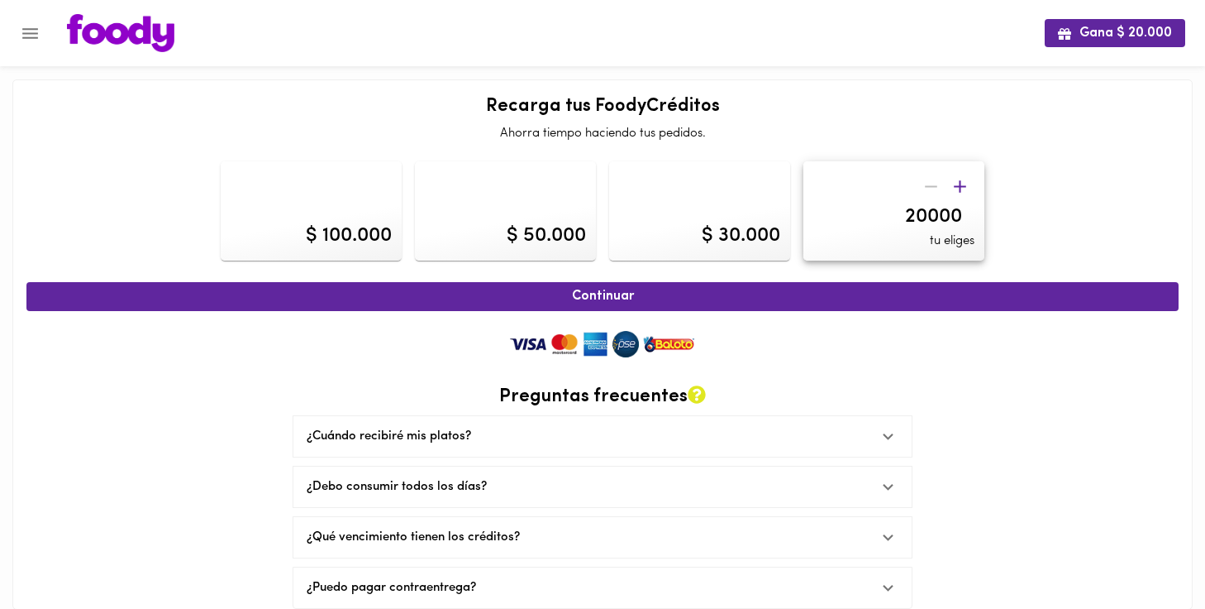
type input "200000"
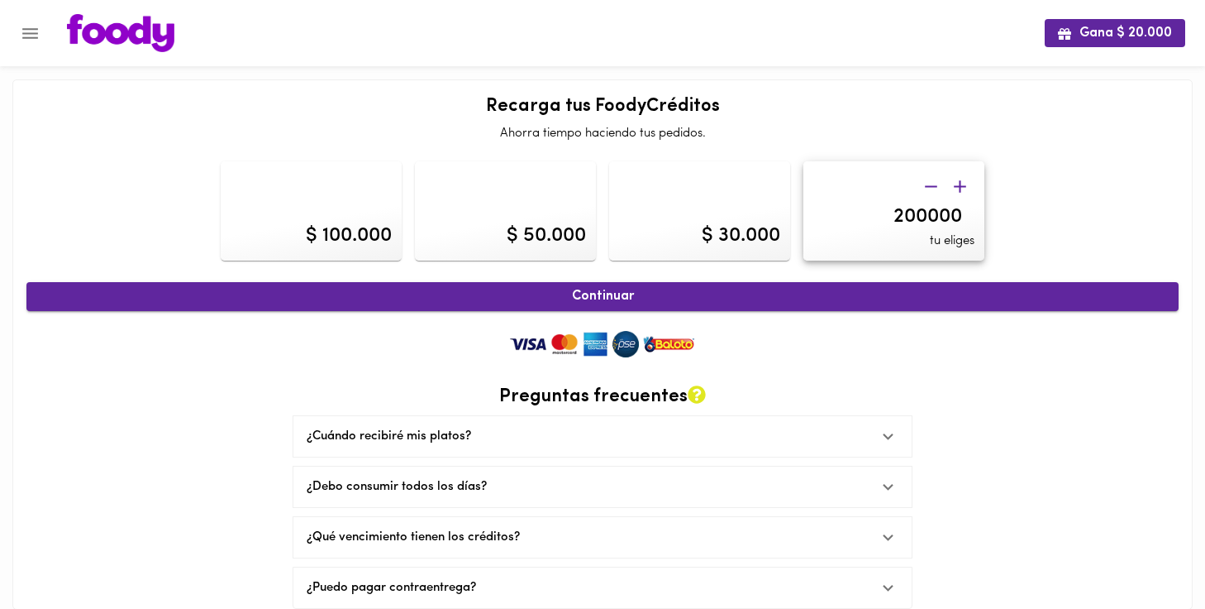
click at [624, 301] on span "Continuar" at bounding box center [603, 297] width 1116 height 16
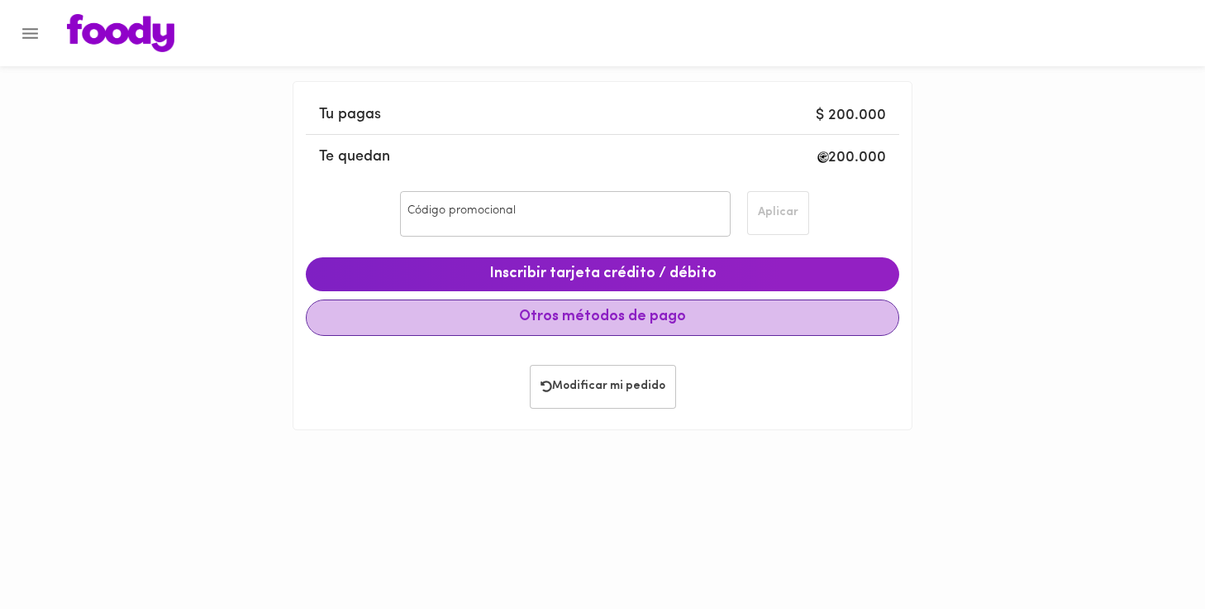
click at [619, 312] on span "Otros métodos de pago" at bounding box center [603, 317] width 566 height 18
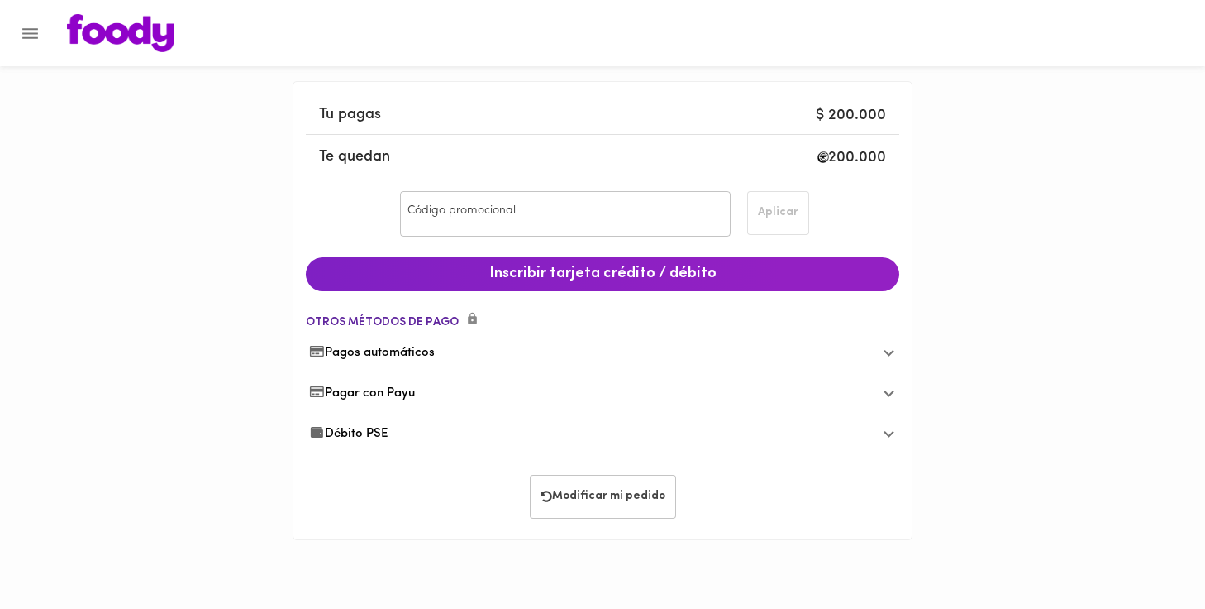
click at [863, 431] on div "Débito PSE" at bounding box center [589, 433] width 560 height 17
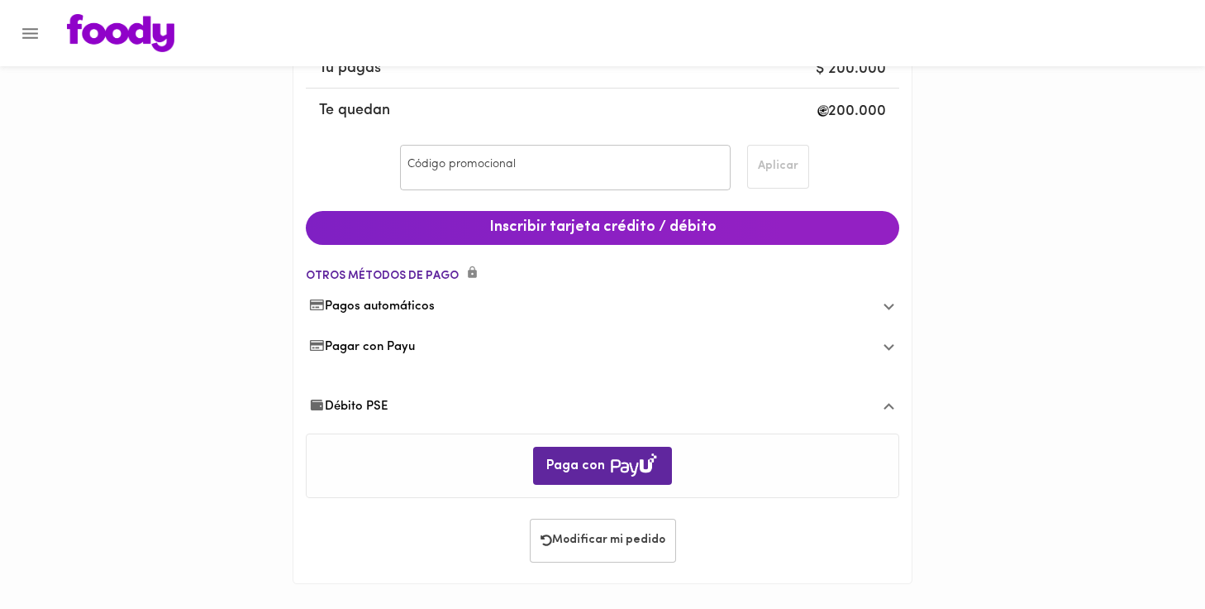
scroll to position [45, 0]
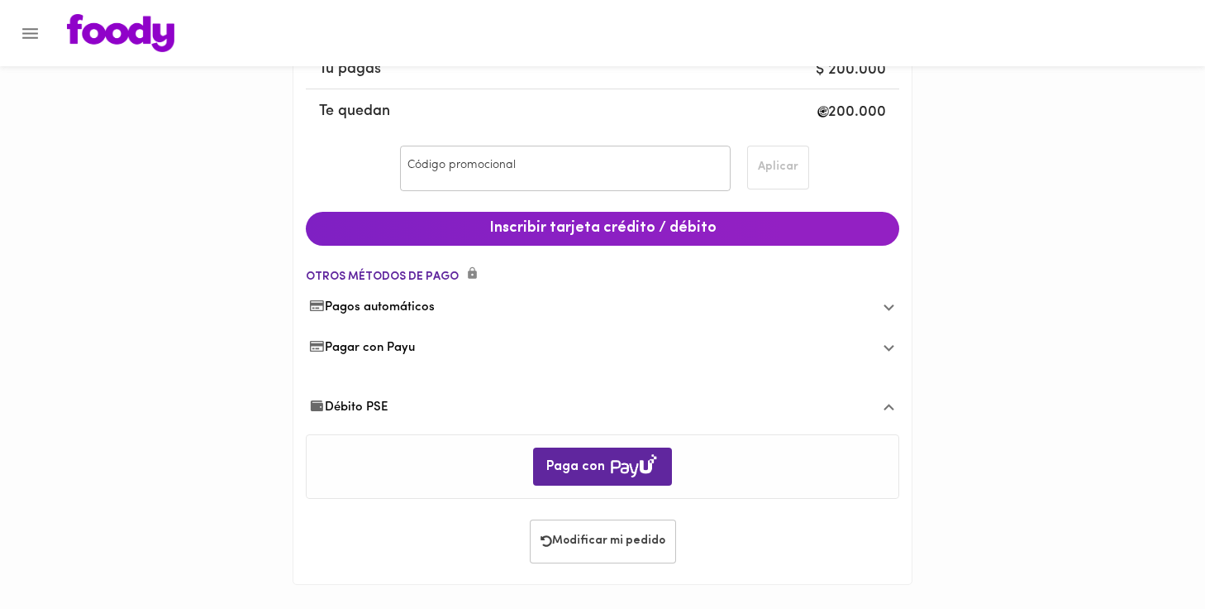
click at [415, 346] on span "Pagar con Payu" at bounding box center [362, 347] width 106 height 17
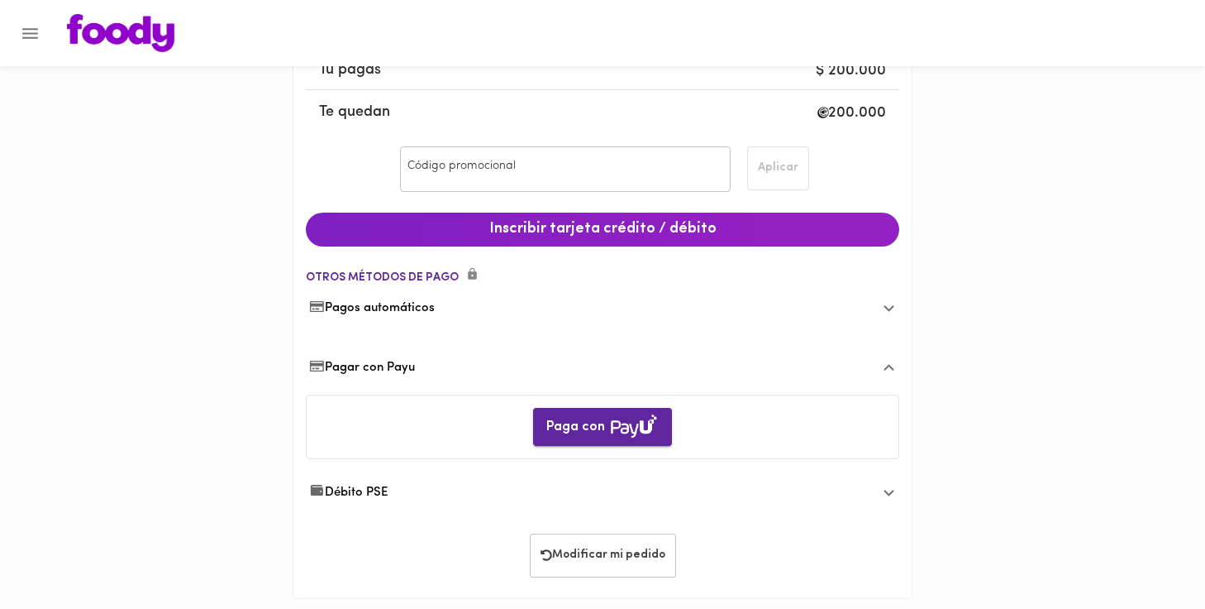
click at [623, 418] on img "button" at bounding box center [634, 426] width 50 height 26
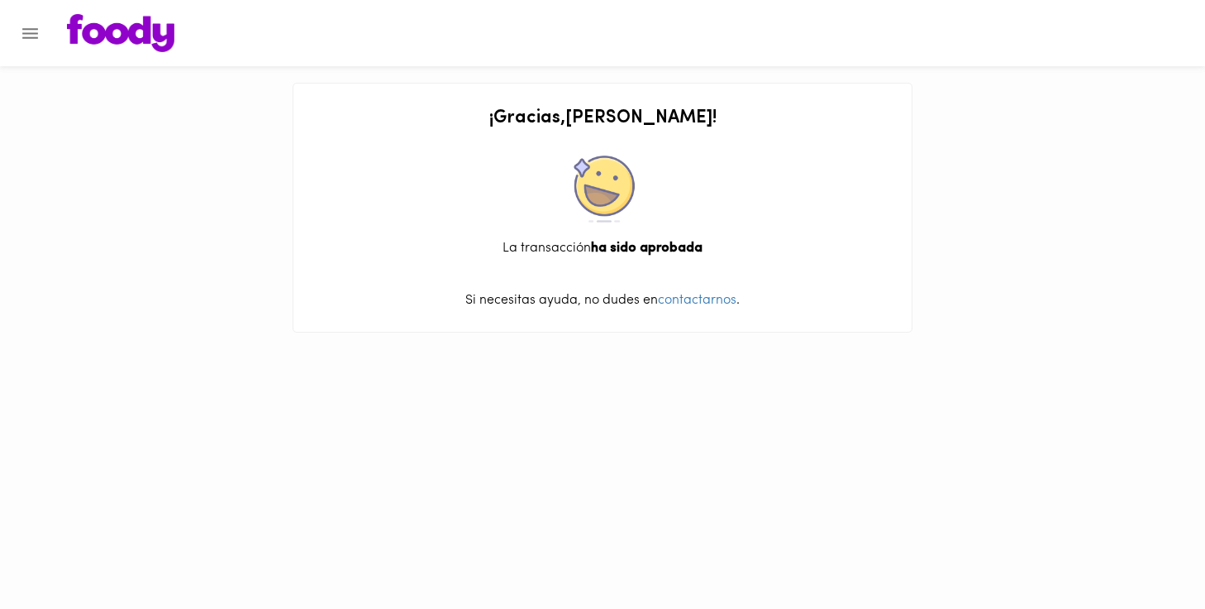
click at [705, 349] on html "¡ Gracias , [PERSON_NAME] ! La transacción ha sido aprobada Si necesitas ayuda,…" at bounding box center [602, 174] width 1205 height 349
click at [696, 295] on link "contactarnos" at bounding box center [697, 300] width 79 height 13
click at [32, 35] on icon "Menu" at bounding box center [30, 33] width 21 height 21
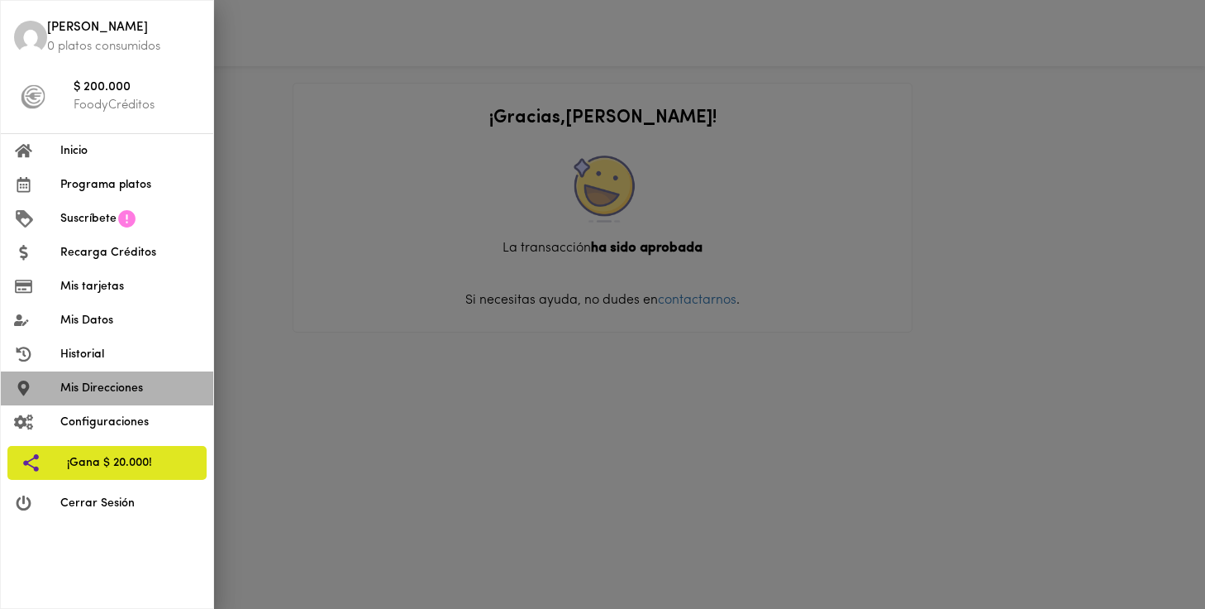
click at [116, 379] on span "Mis Direcciones" at bounding box center [130, 387] width 140 height 17
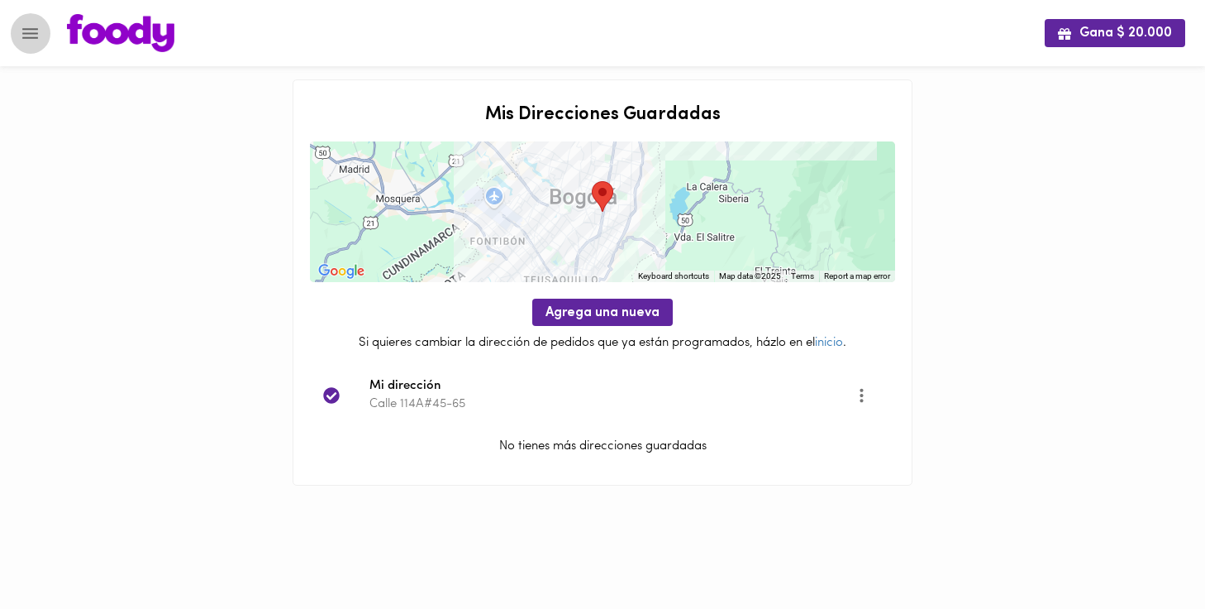
click at [31, 39] on icon "Menu" at bounding box center [30, 33] width 21 height 21
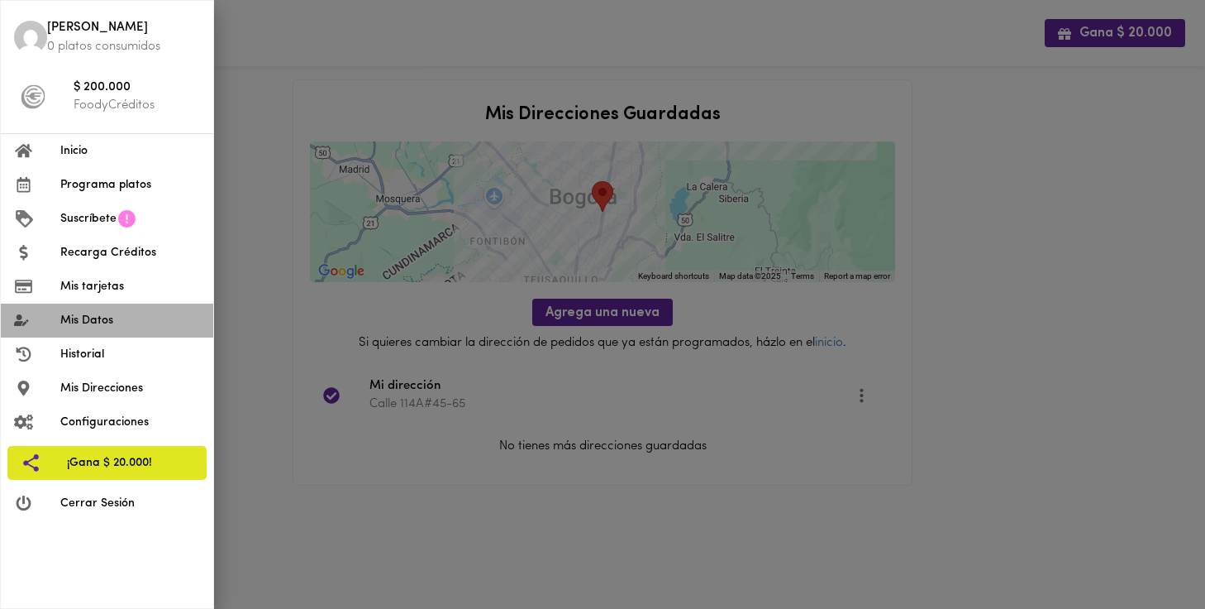
click at [97, 313] on span "Mis Datos" at bounding box center [130, 320] width 140 height 17
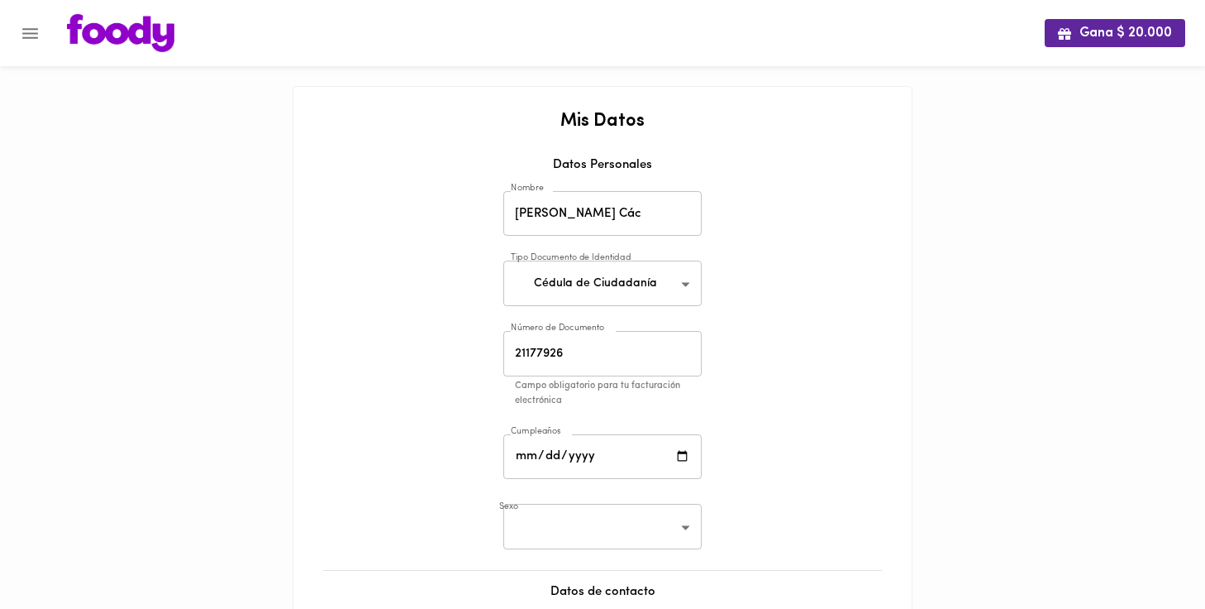
click at [29, 37] on icon "Menu" at bounding box center [30, 33] width 16 height 11
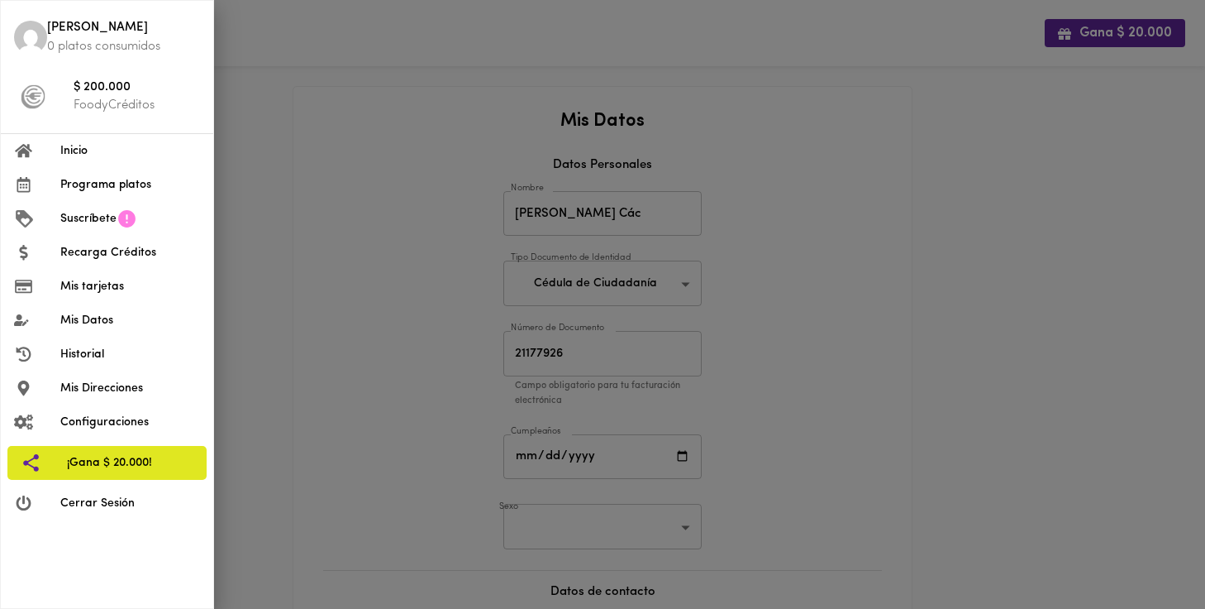
click at [85, 179] on span "Programa platos" at bounding box center [130, 184] width 140 height 17
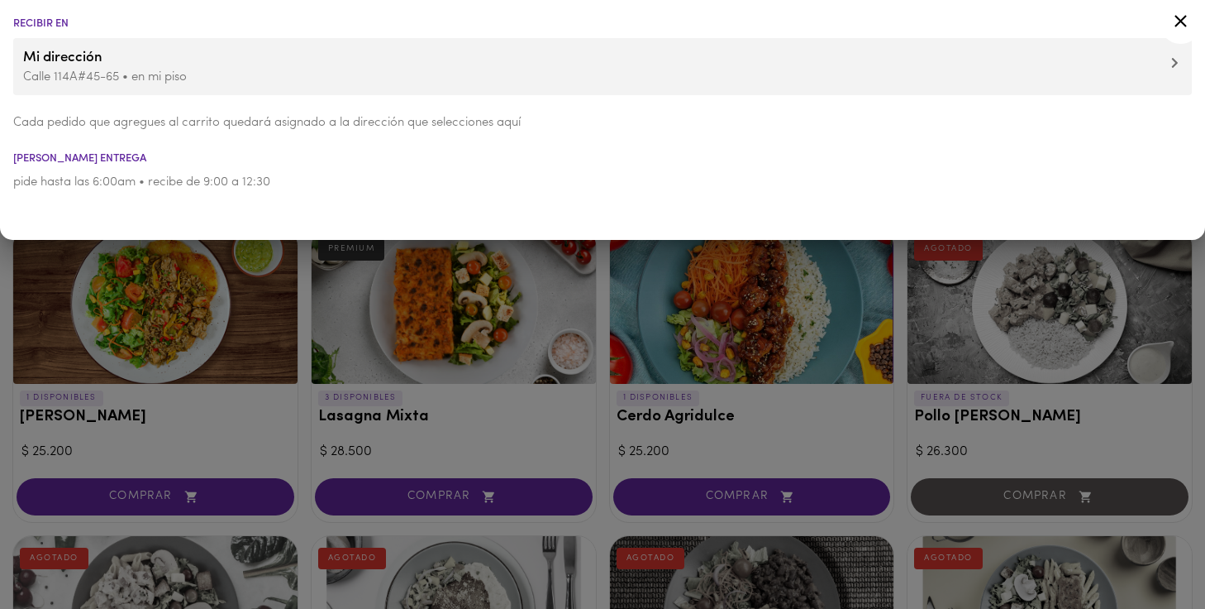
click at [1180, 26] on icon at bounding box center [1181, 21] width 21 height 21
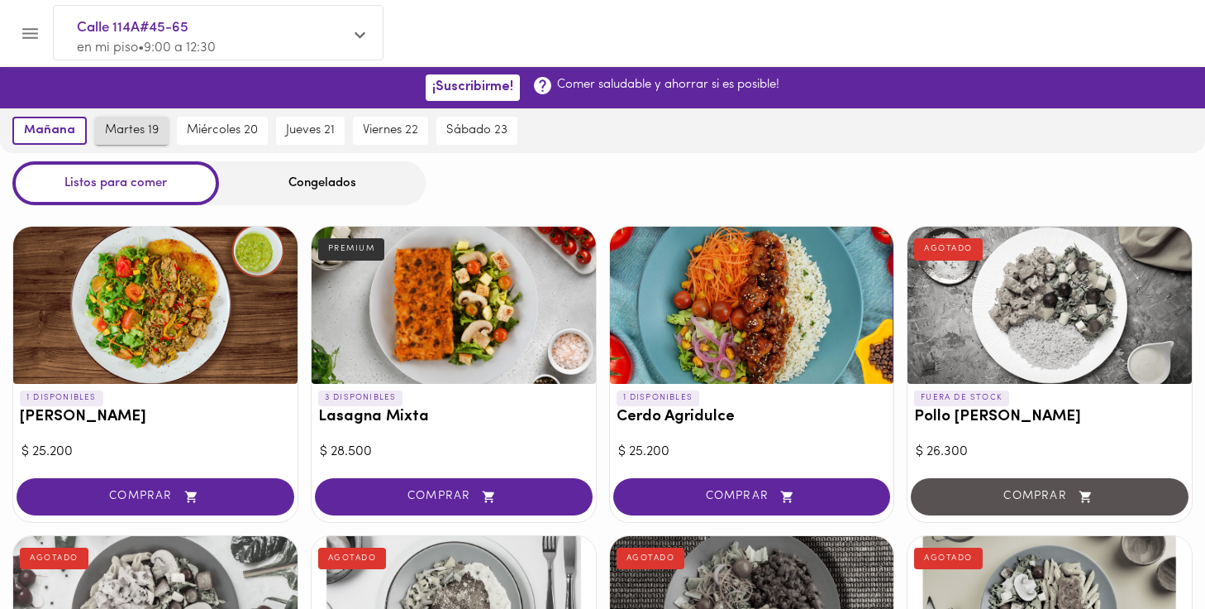
click at [140, 126] on span "martes 19" at bounding box center [132, 130] width 54 height 15
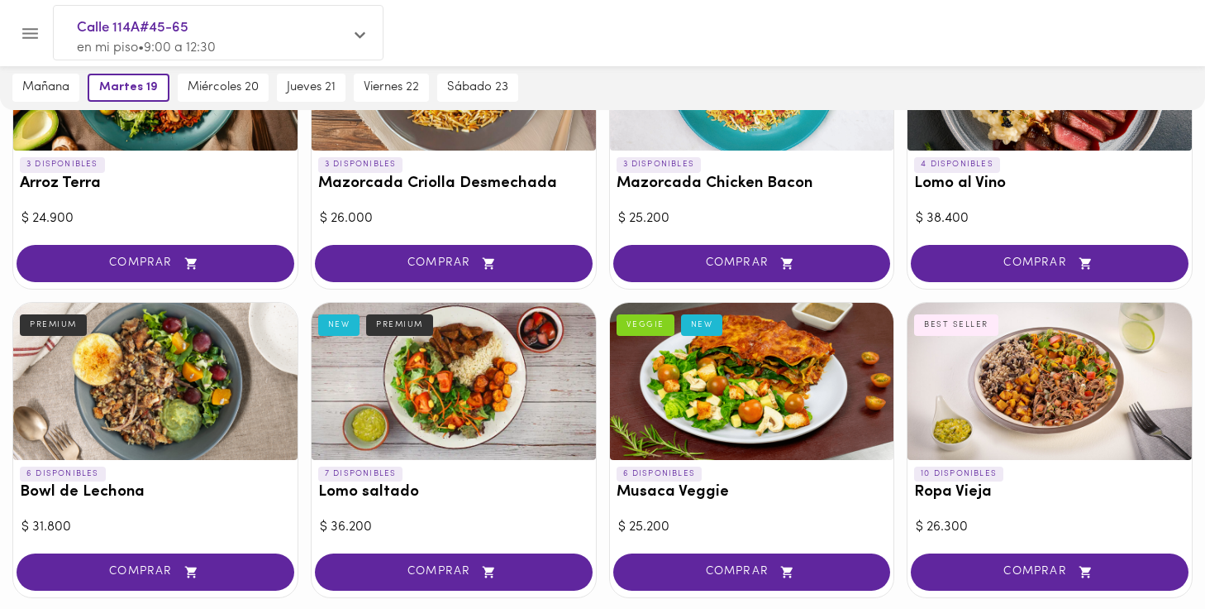
scroll to position [236, 0]
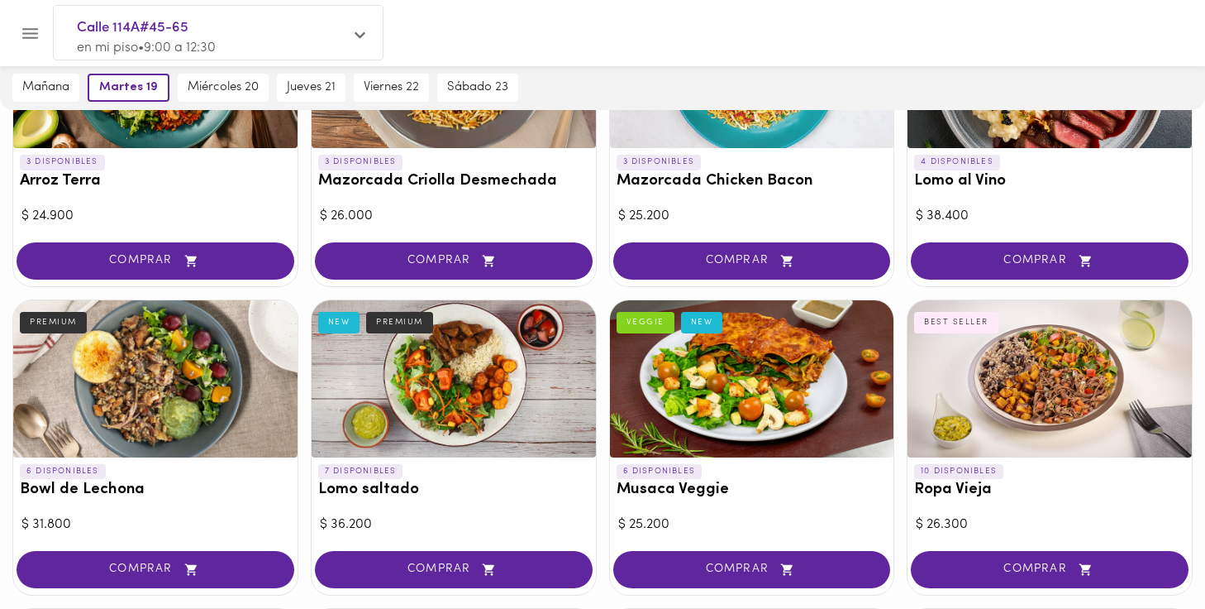
click at [194, 453] on div at bounding box center [155, 378] width 284 height 157
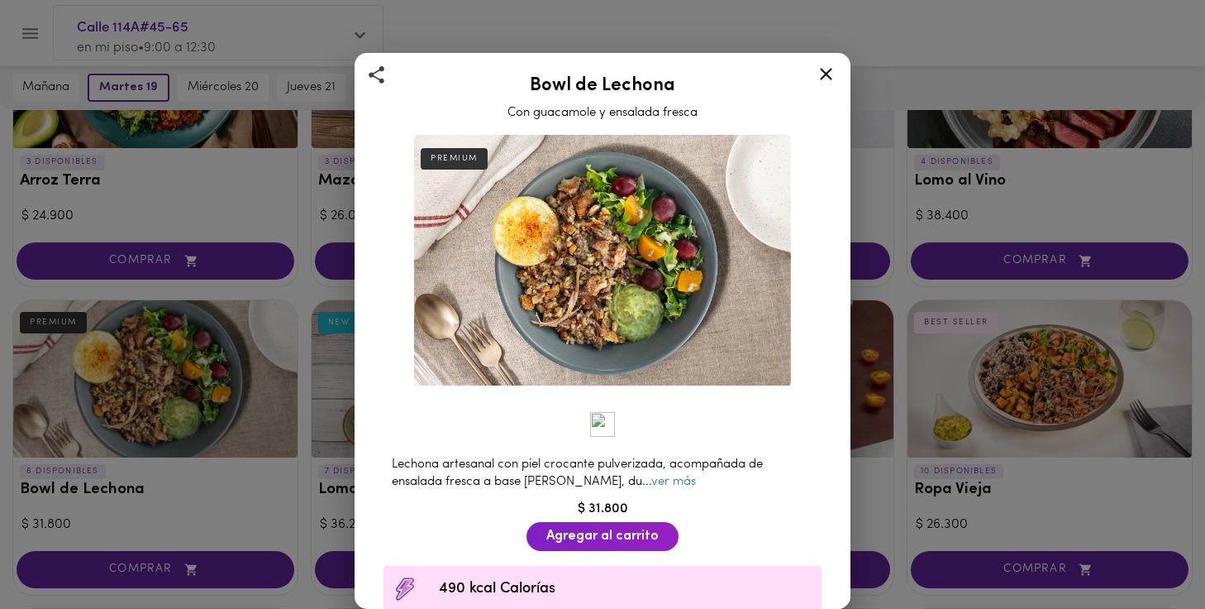
click at [177, 389] on div "Bowl de Lechona Con guacamole y ensalada fresca PREMIUM Lechona artesanal con p…" at bounding box center [602, 304] width 1205 height 609
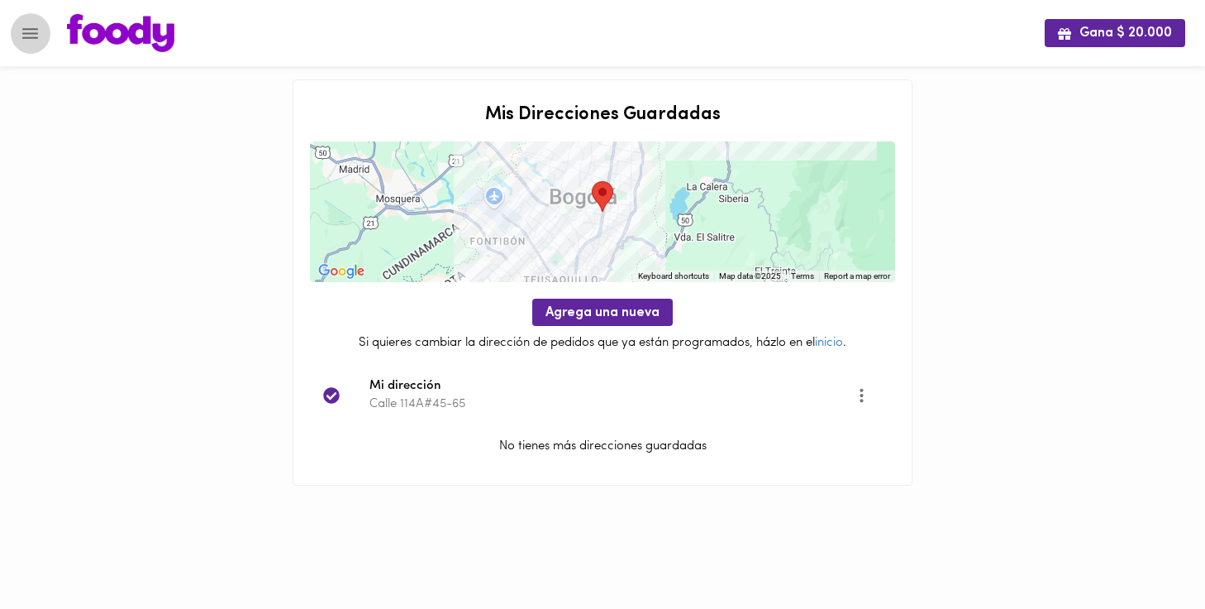
click at [34, 36] on icon "Menu" at bounding box center [30, 33] width 21 height 21
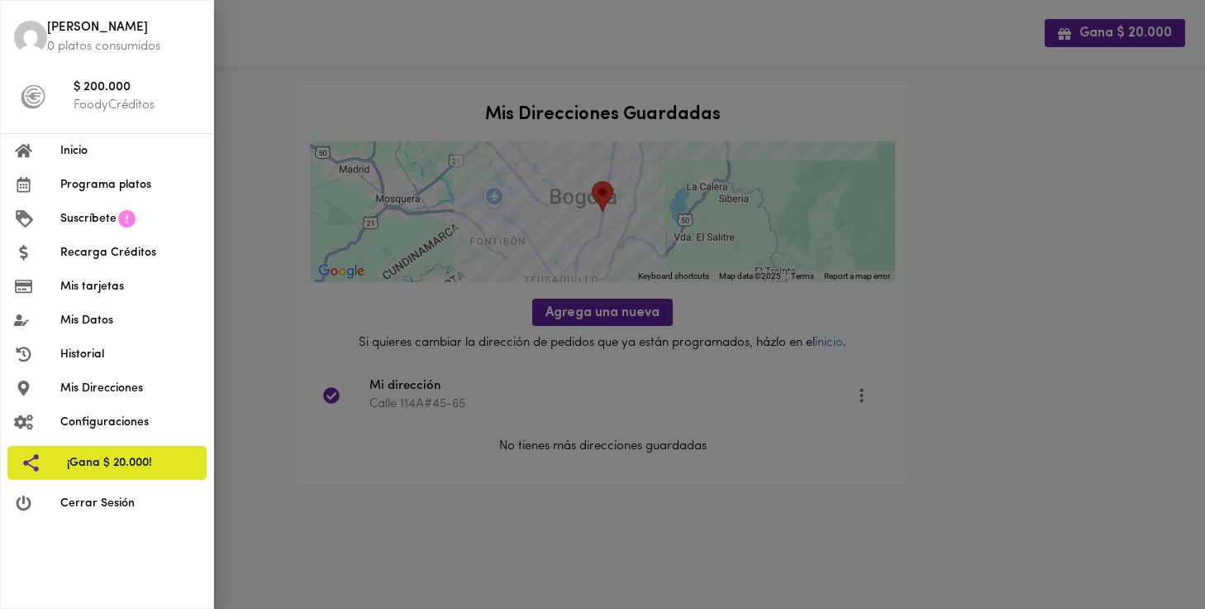
click at [89, 184] on span "Programa platos" at bounding box center [130, 184] width 140 height 17
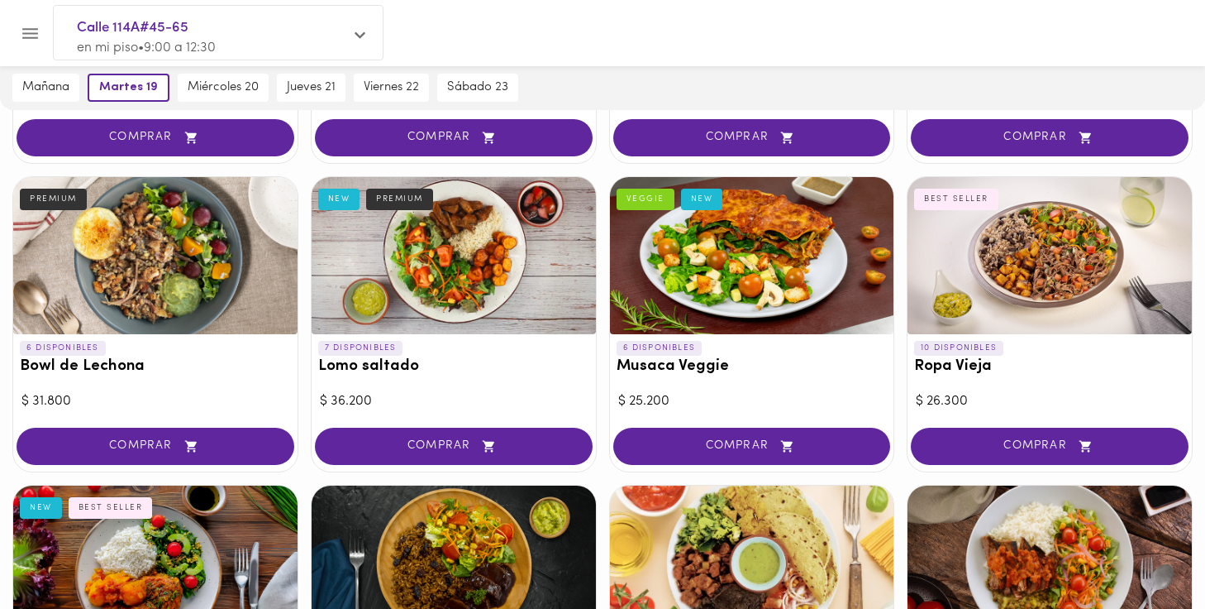
scroll to position [365, 0]
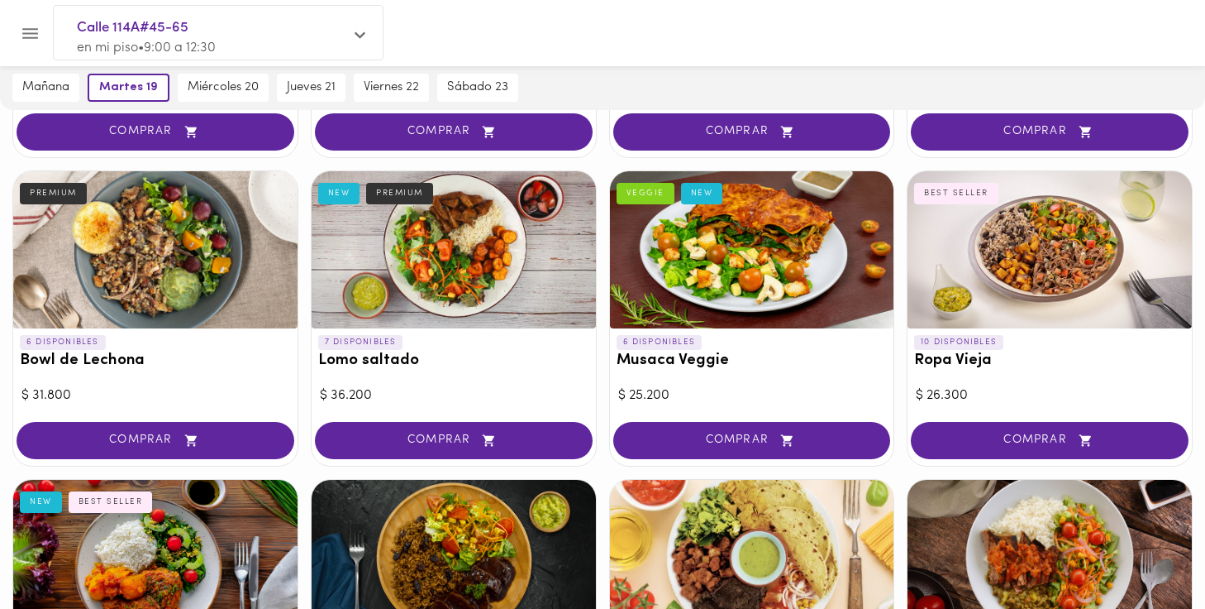
click at [180, 236] on div at bounding box center [155, 249] width 284 height 157
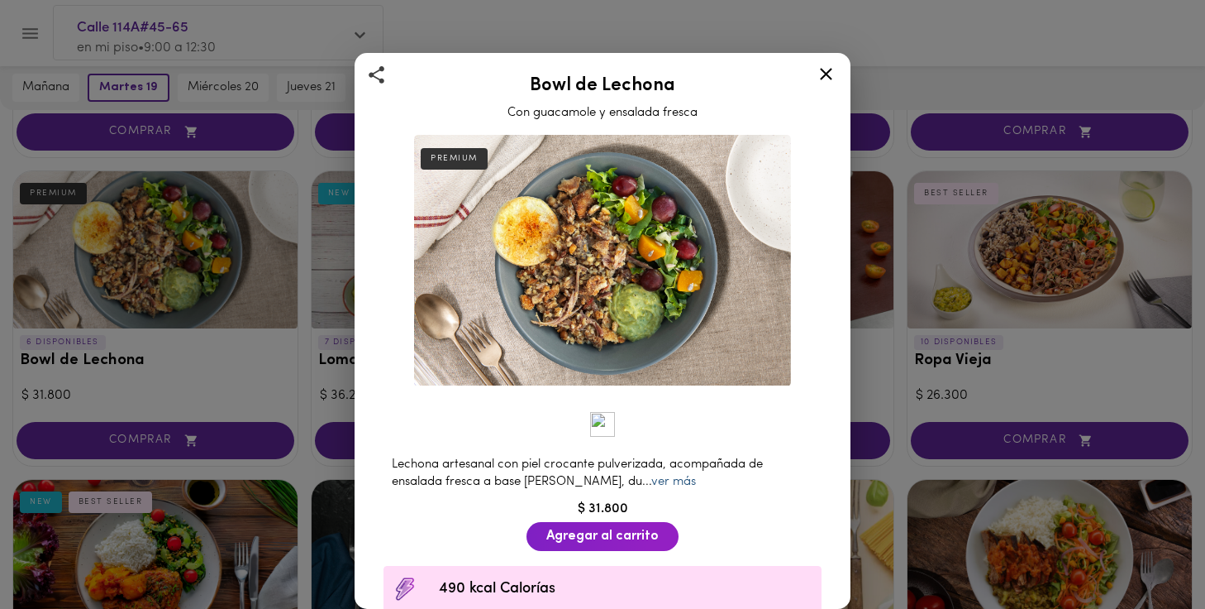
click at [655, 482] on link "ver más" at bounding box center [673, 481] width 45 height 12
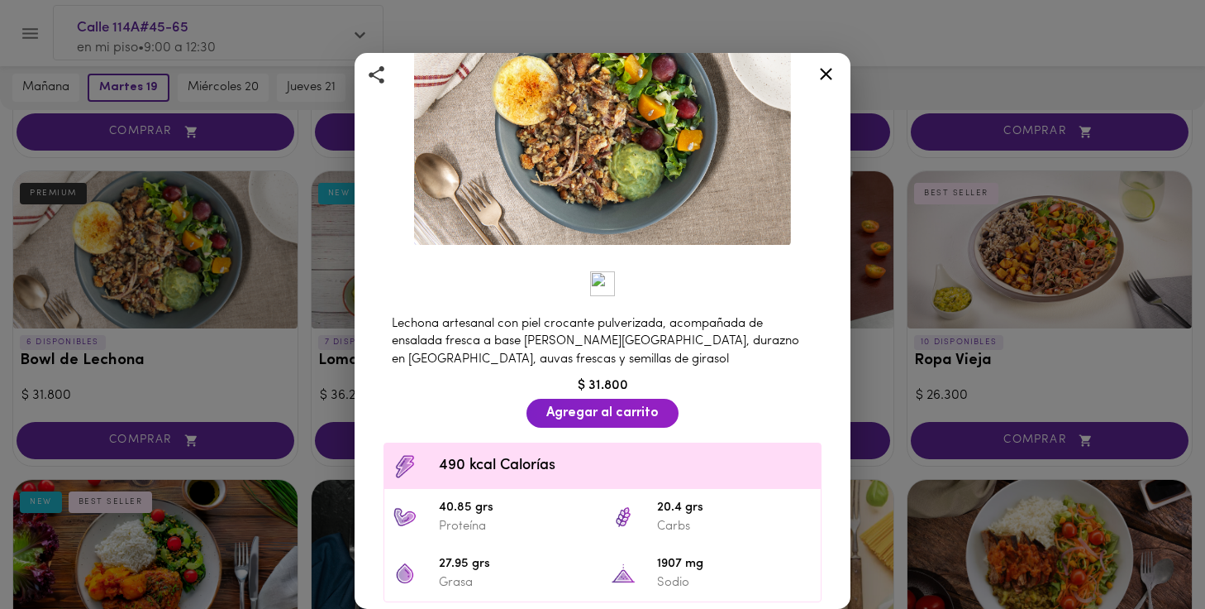
scroll to position [140, 0]
click at [824, 65] on icon at bounding box center [826, 74] width 21 height 21
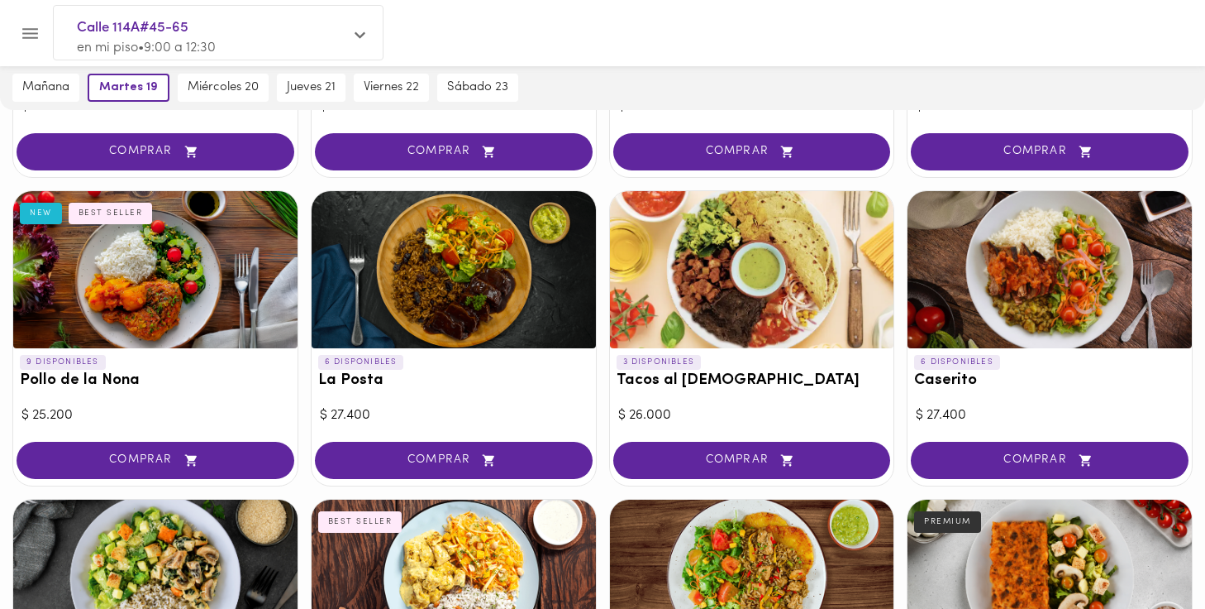
scroll to position [655, 0]
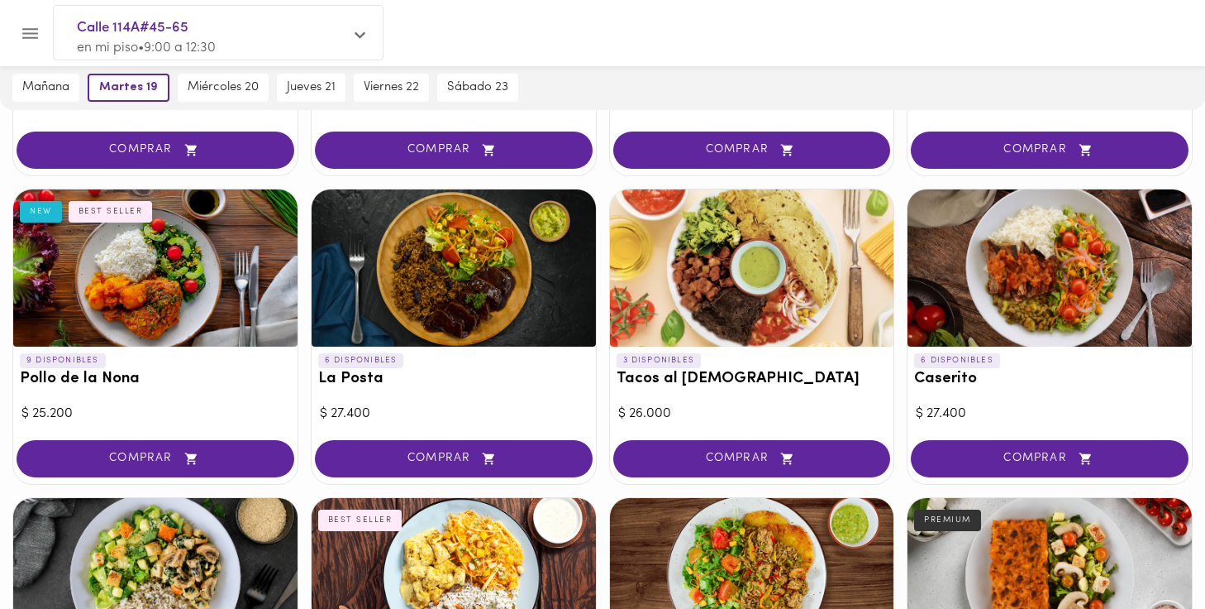
click at [1039, 265] on div at bounding box center [1050, 267] width 284 height 157
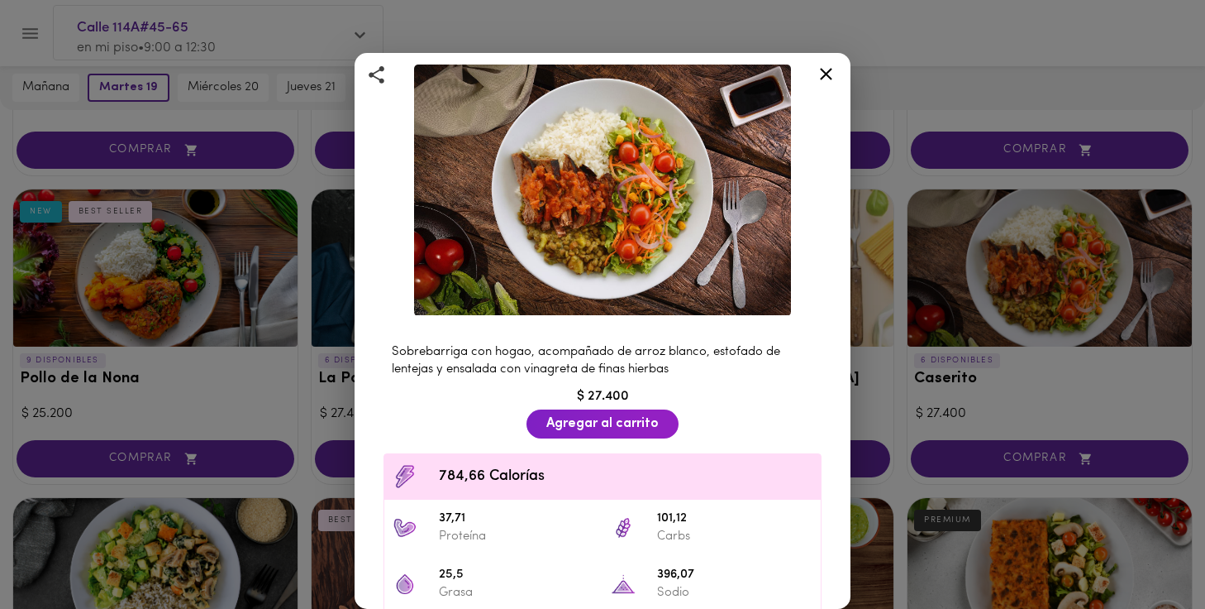
scroll to position [71, 0]
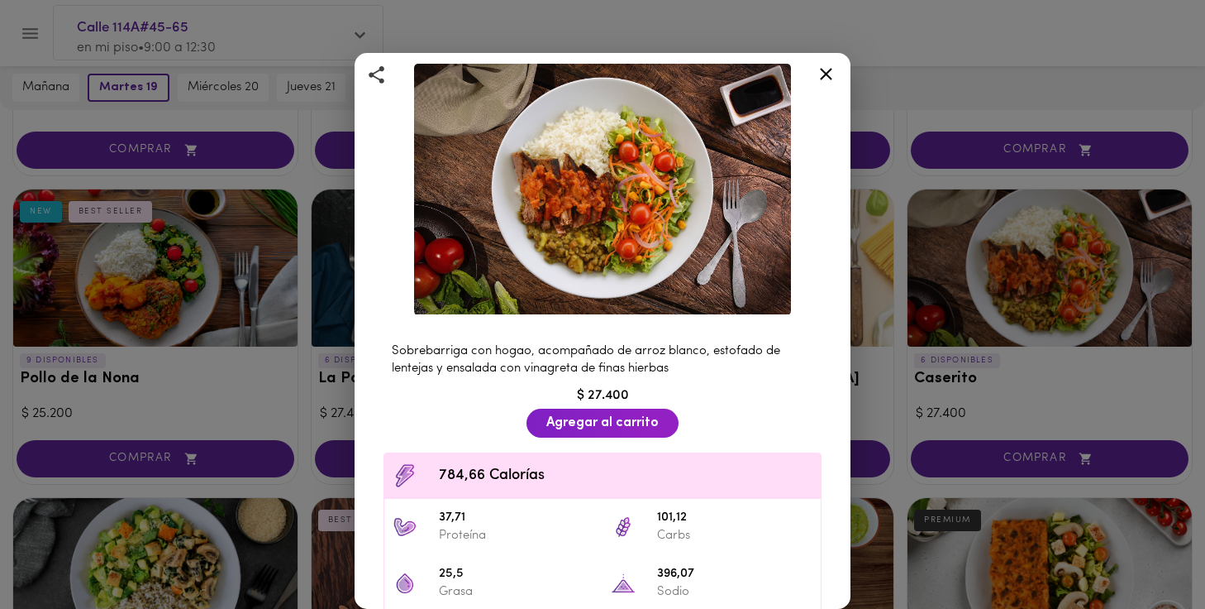
click at [826, 74] on icon at bounding box center [826, 74] width 12 height 12
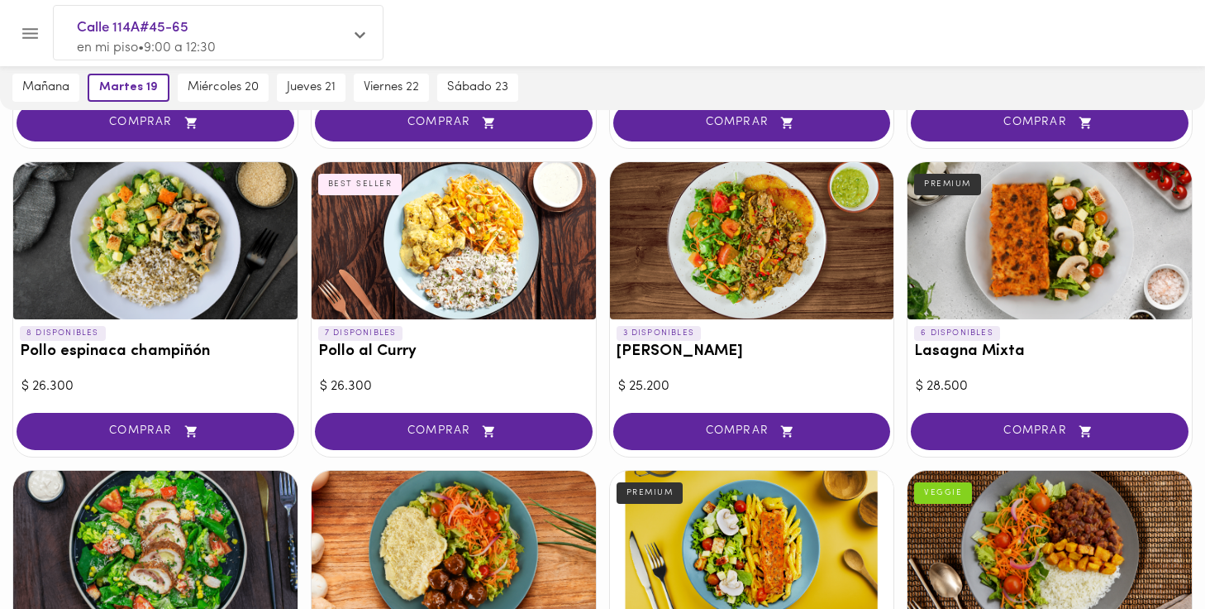
scroll to position [988, 0]
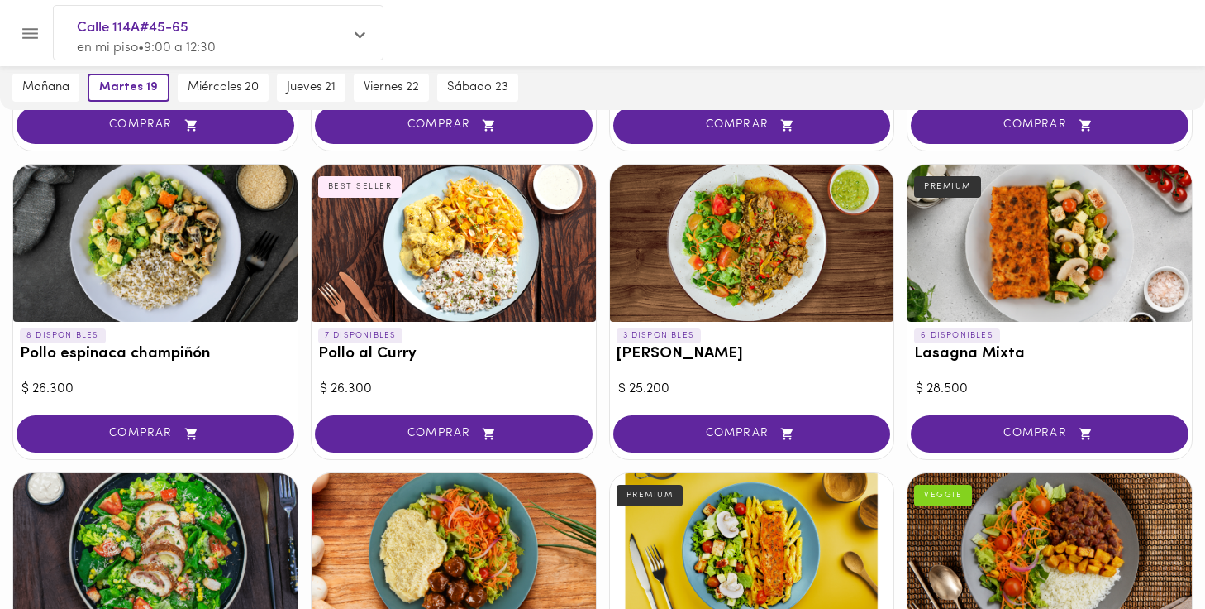
click at [705, 252] on div at bounding box center [752, 243] width 284 height 157
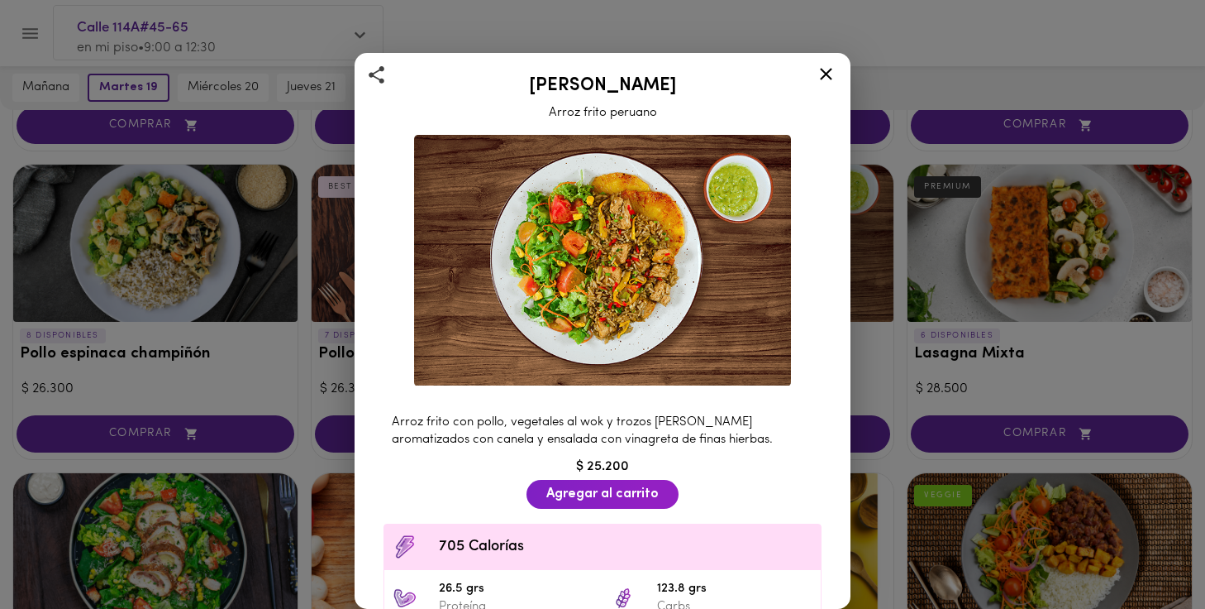
click at [829, 67] on icon at bounding box center [826, 74] width 21 height 21
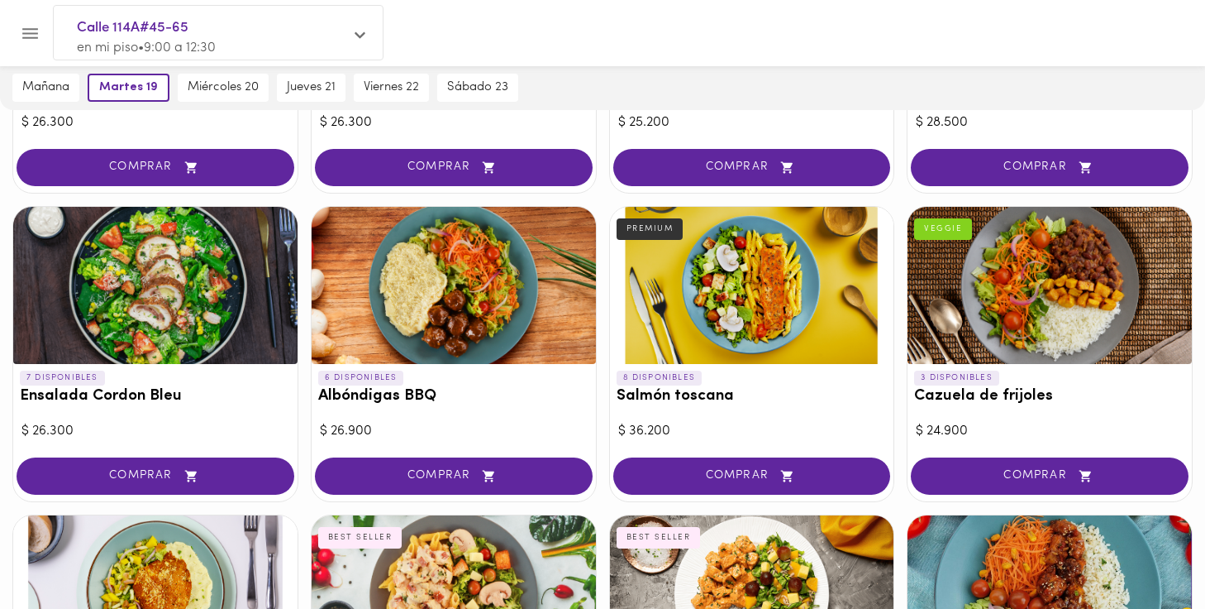
scroll to position [1263, 0]
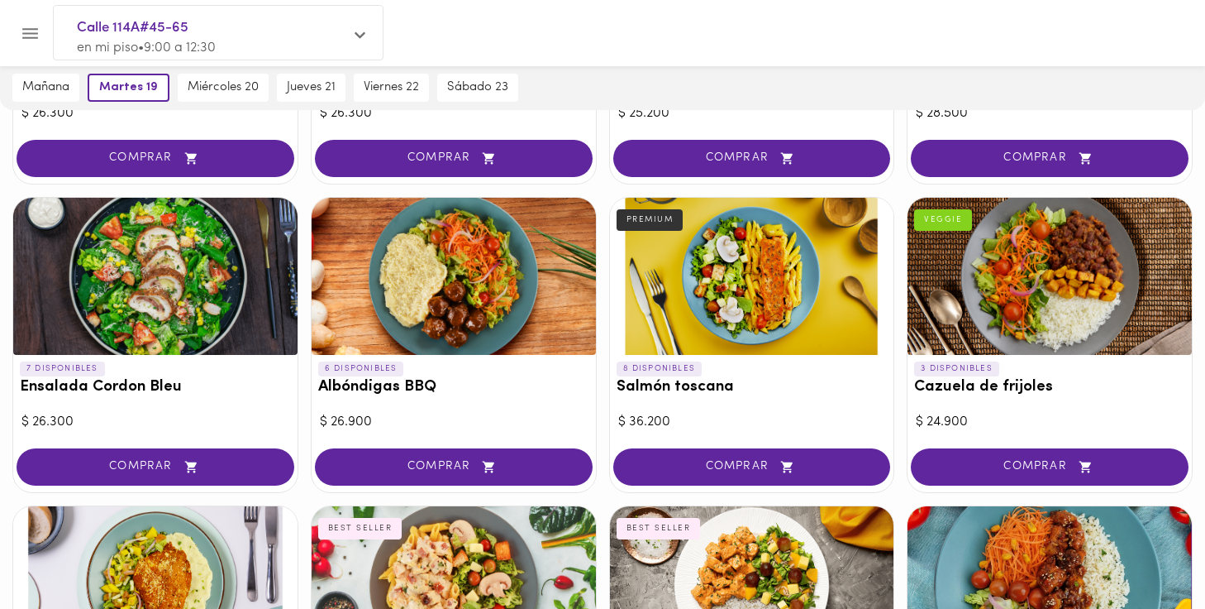
click at [1039, 272] on div at bounding box center [1050, 276] width 284 height 157
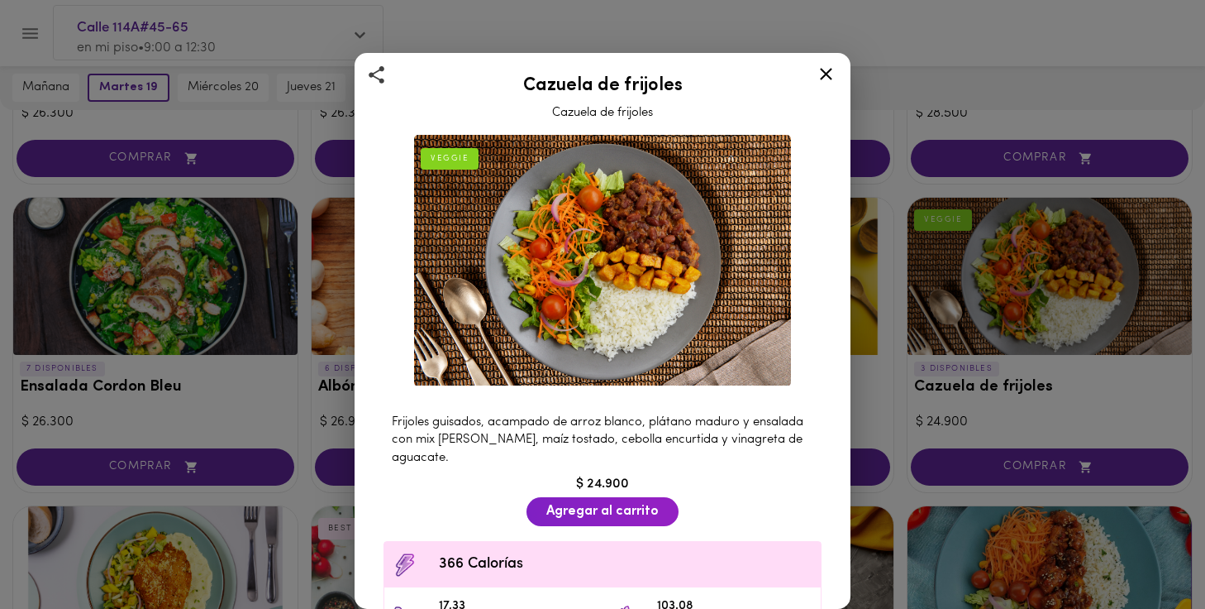
click at [826, 71] on icon at bounding box center [826, 74] width 21 height 21
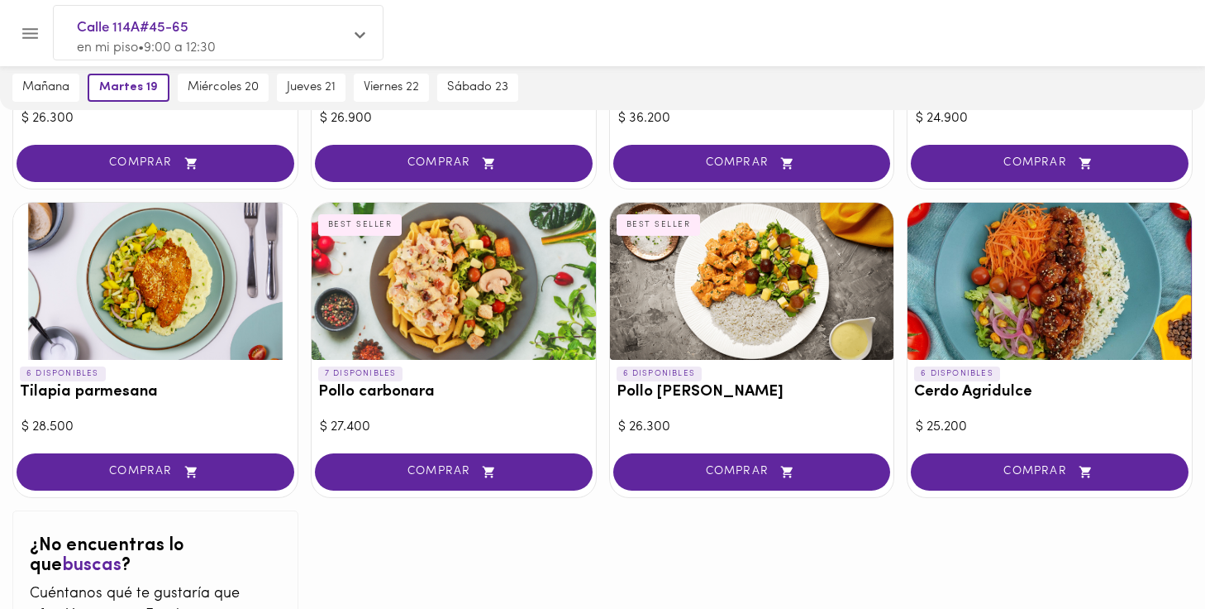
scroll to position [1563, 0]
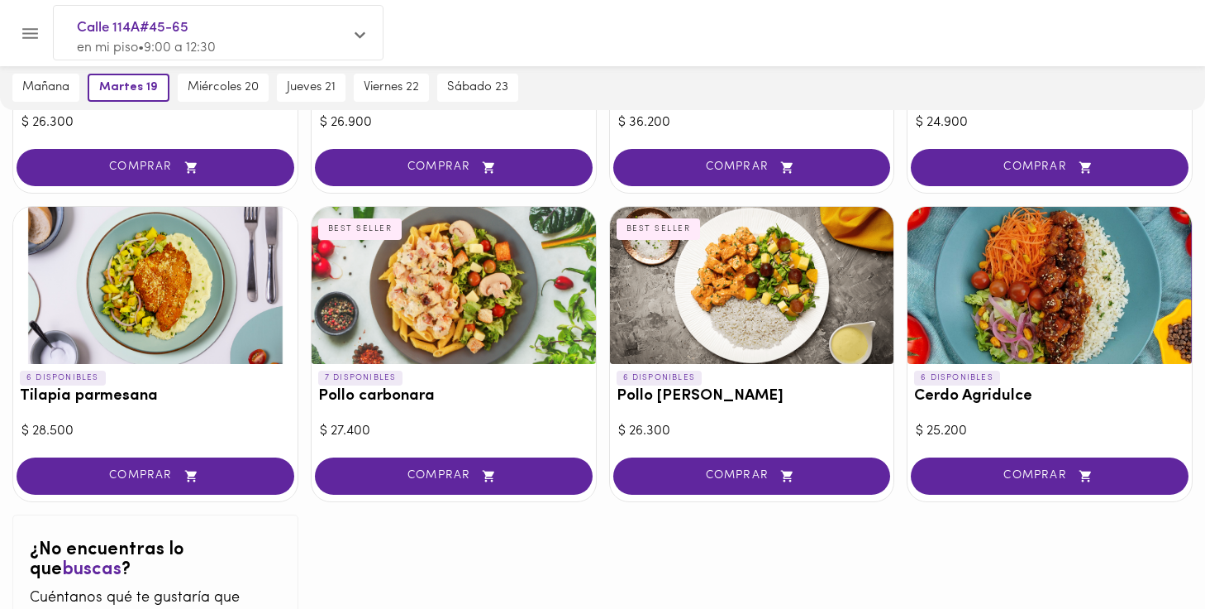
click at [746, 264] on div at bounding box center [752, 285] width 284 height 157
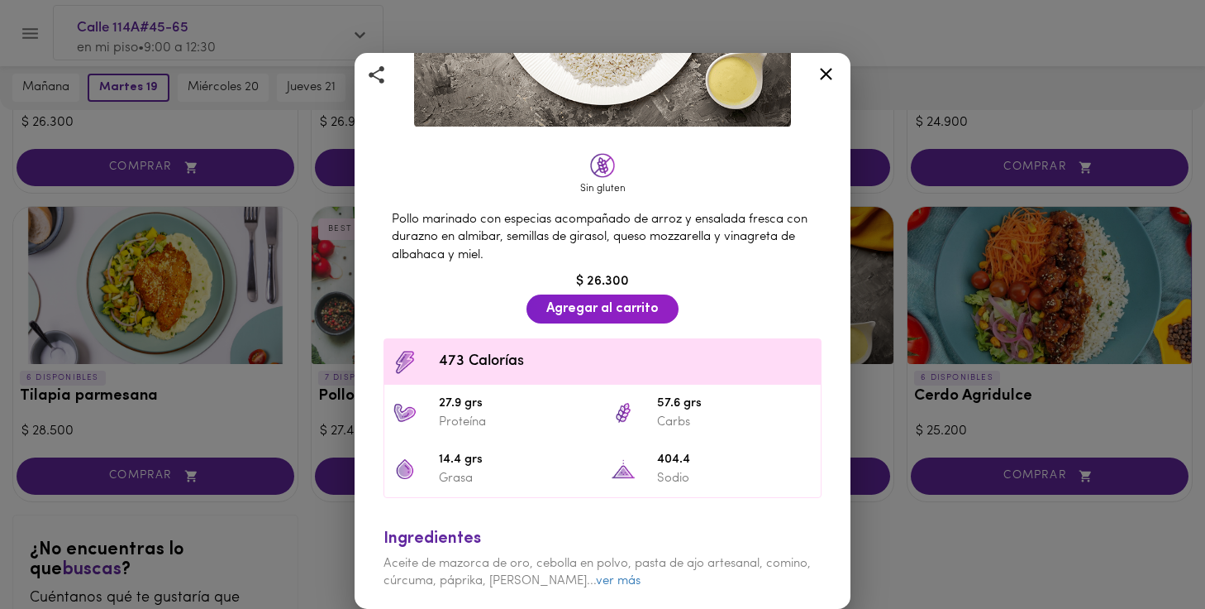
scroll to position [260, 0]
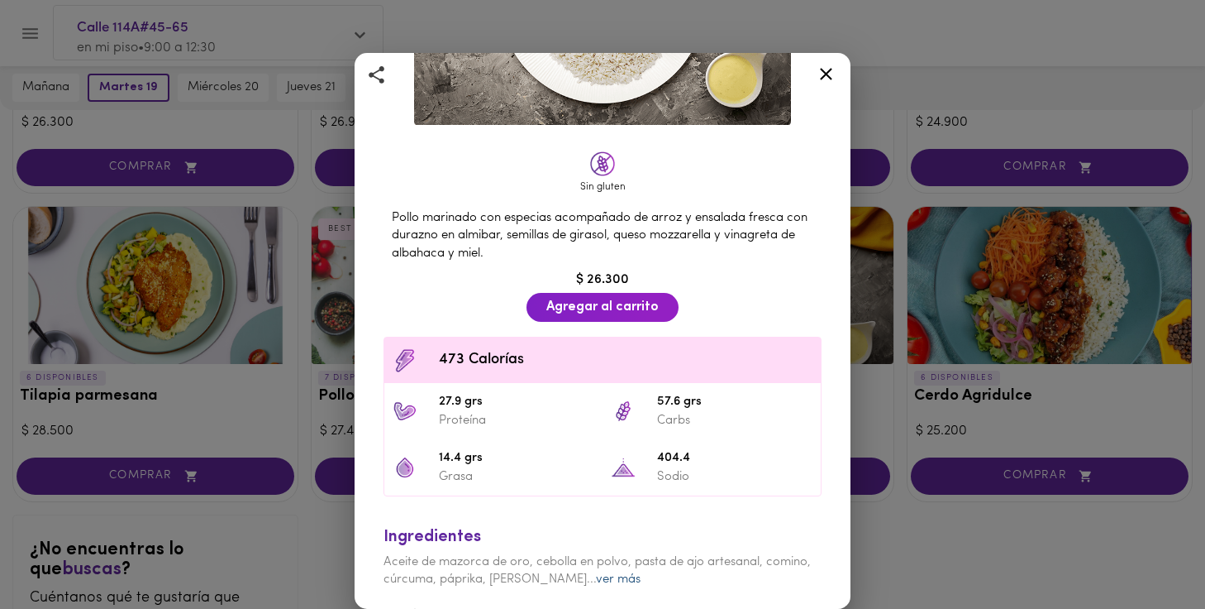
click at [596, 575] on link "ver más" at bounding box center [618, 579] width 45 height 12
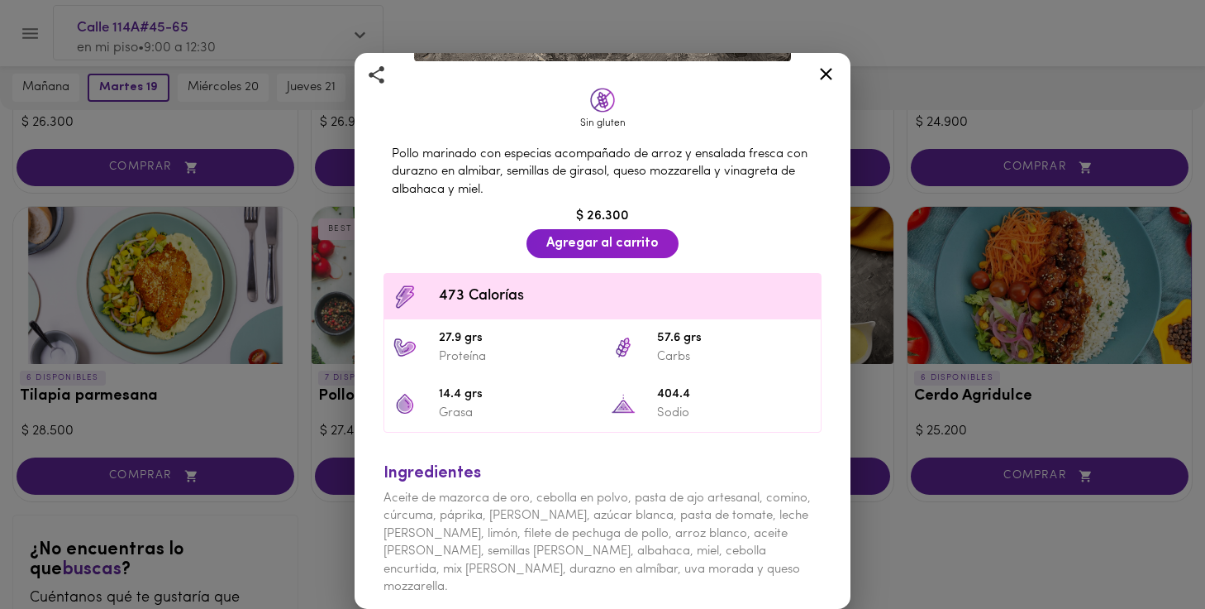
scroll to position [327, 0]
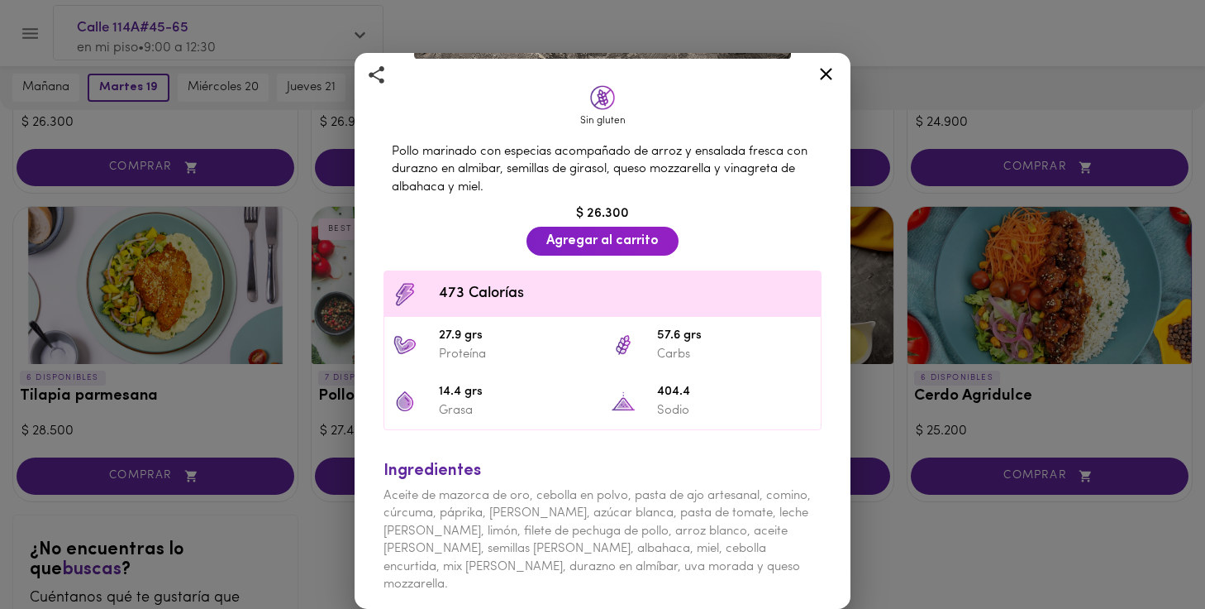
click at [826, 74] on icon at bounding box center [826, 74] width 12 height 12
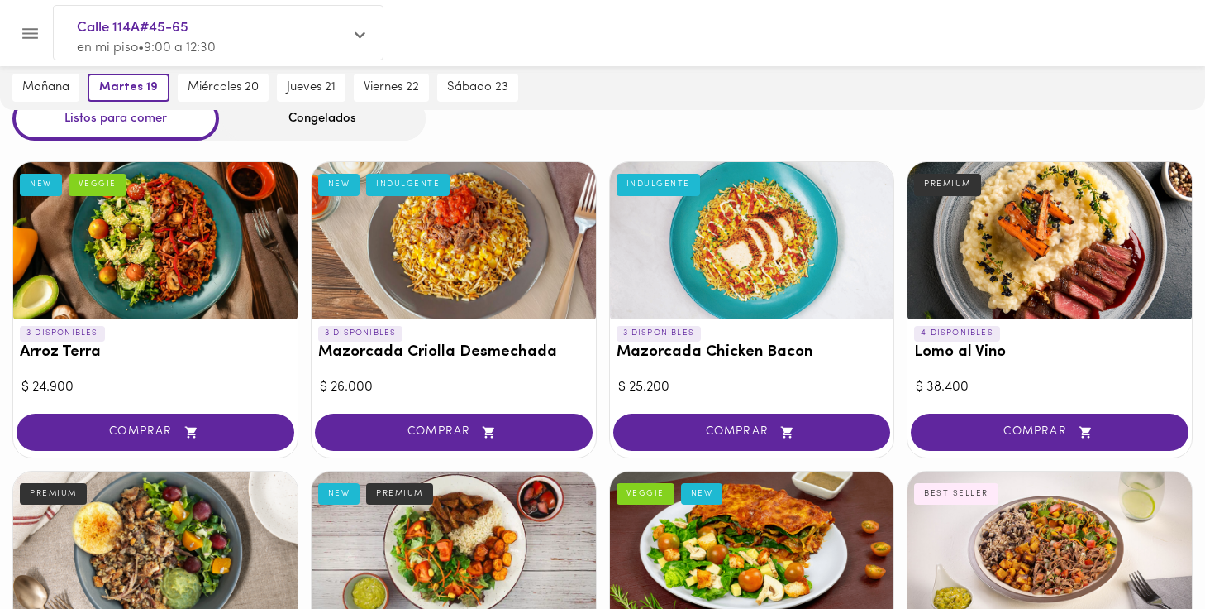
scroll to position [64, 0]
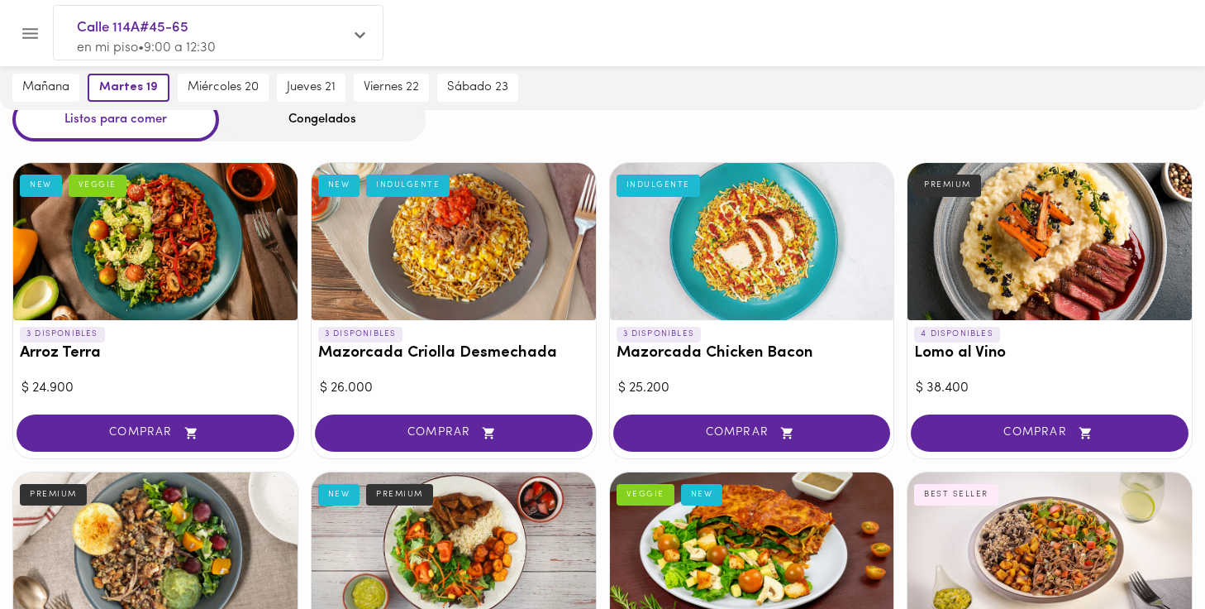
click at [725, 294] on div at bounding box center [752, 241] width 284 height 157
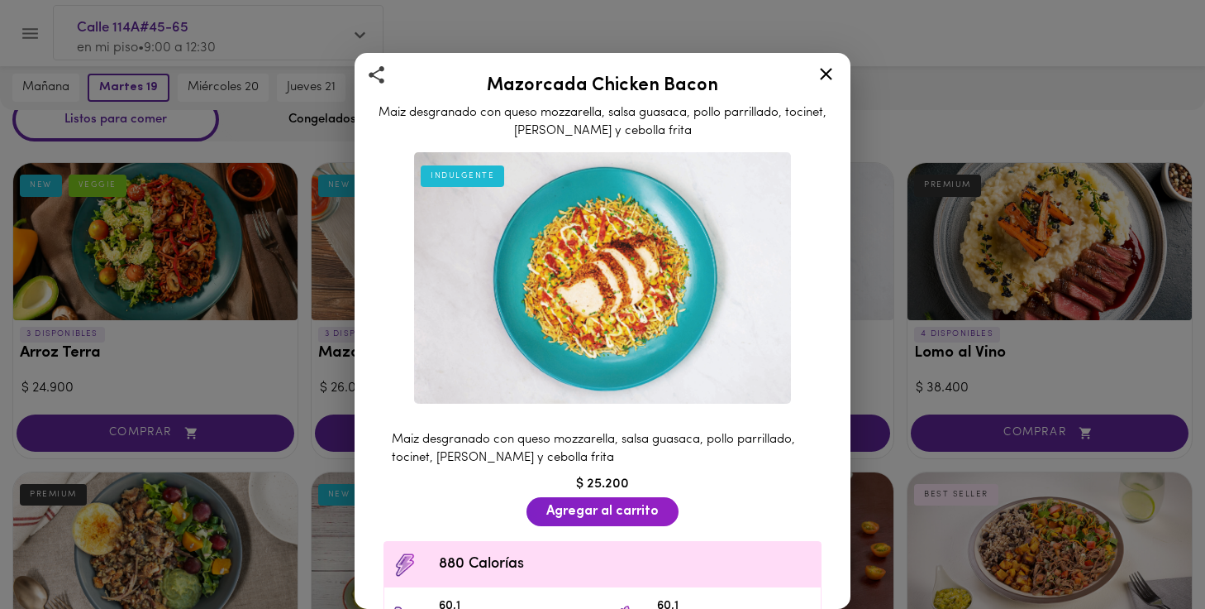
click at [828, 65] on icon at bounding box center [826, 74] width 21 height 21
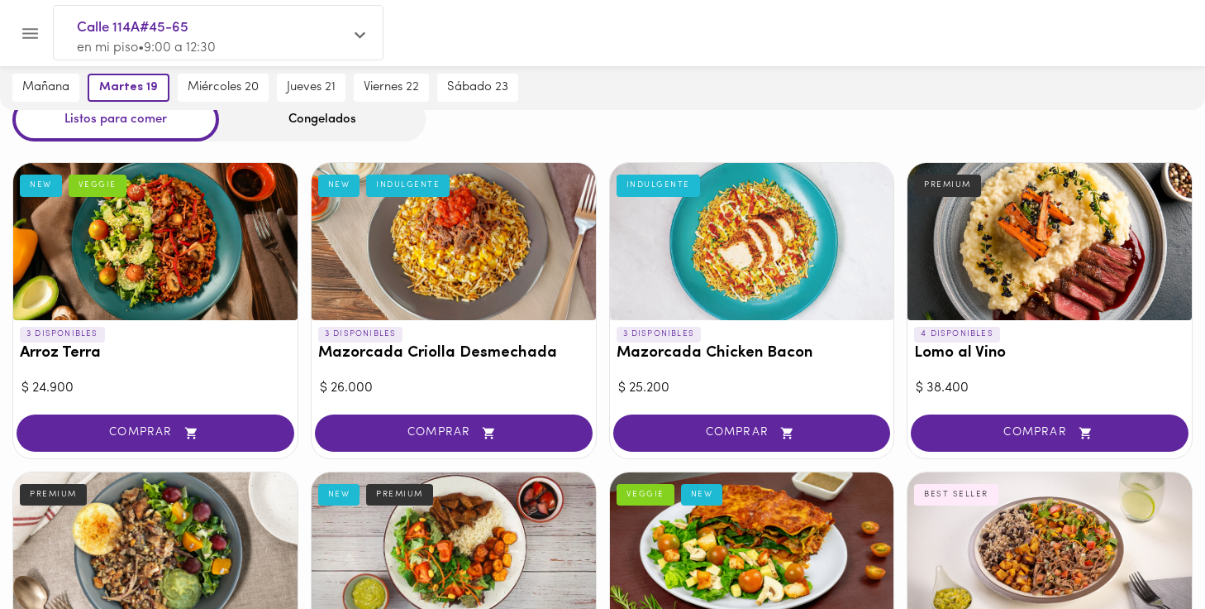
click at [1050, 270] on div at bounding box center [1050, 241] width 284 height 157
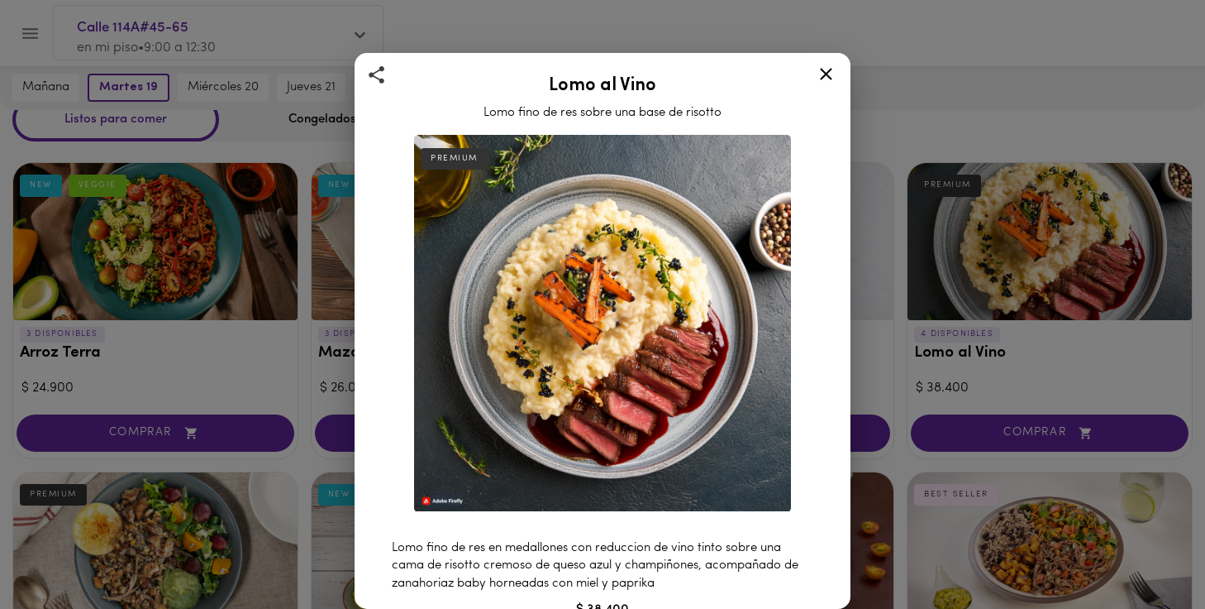
click at [826, 71] on icon at bounding box center [826, 74] width 21 height 21
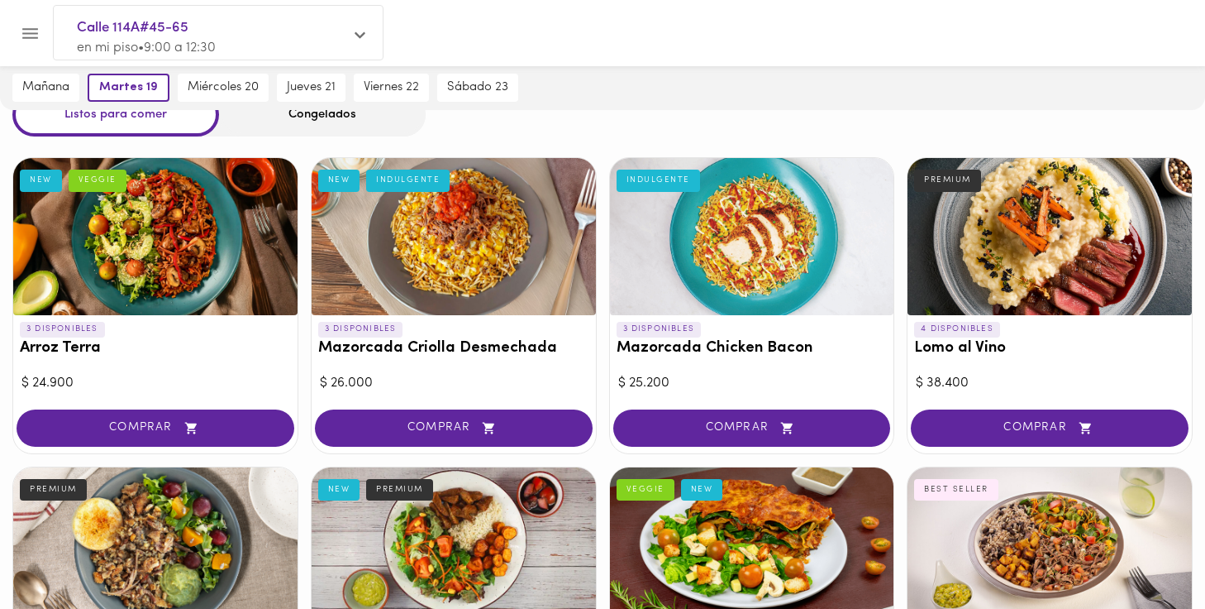
scroll to position [69, 0]
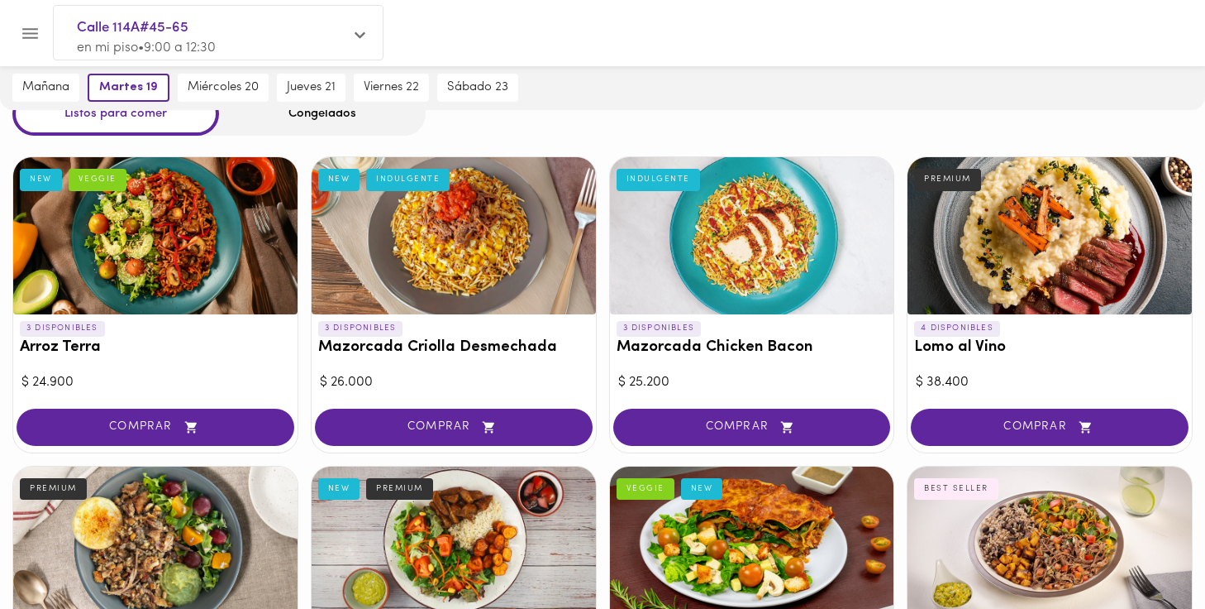
click at [435, 272] on div at bounding box center [454, 235] width 284 height 157
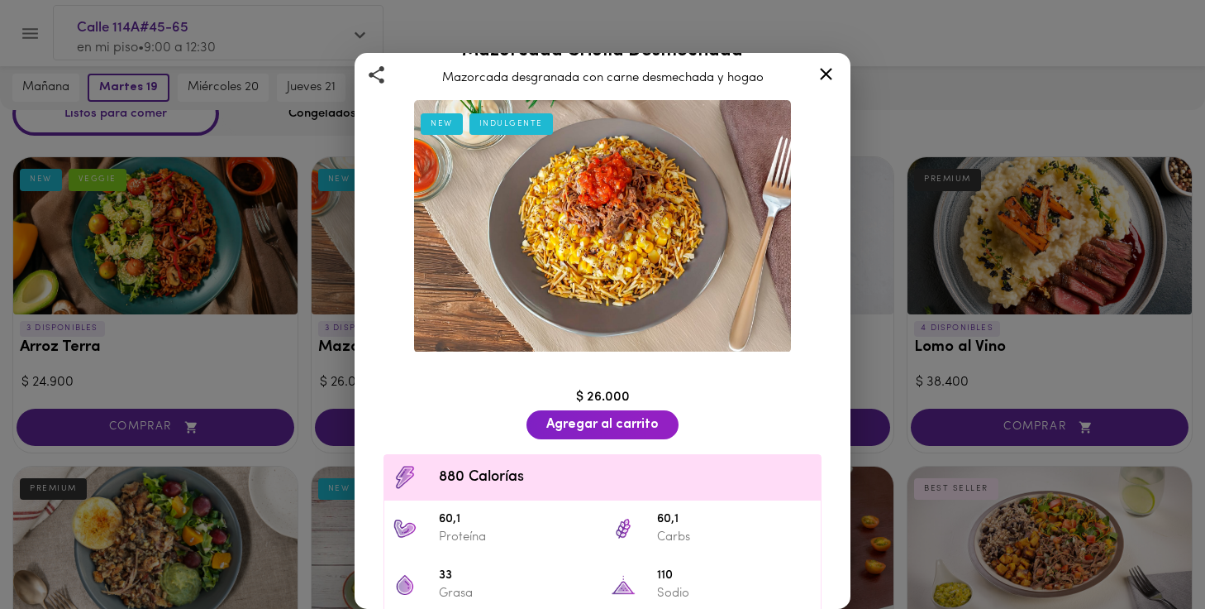
scroll to position [36, 0]
click at [824, 73] on icon at bounding box center [826, 74] width 12 height 12
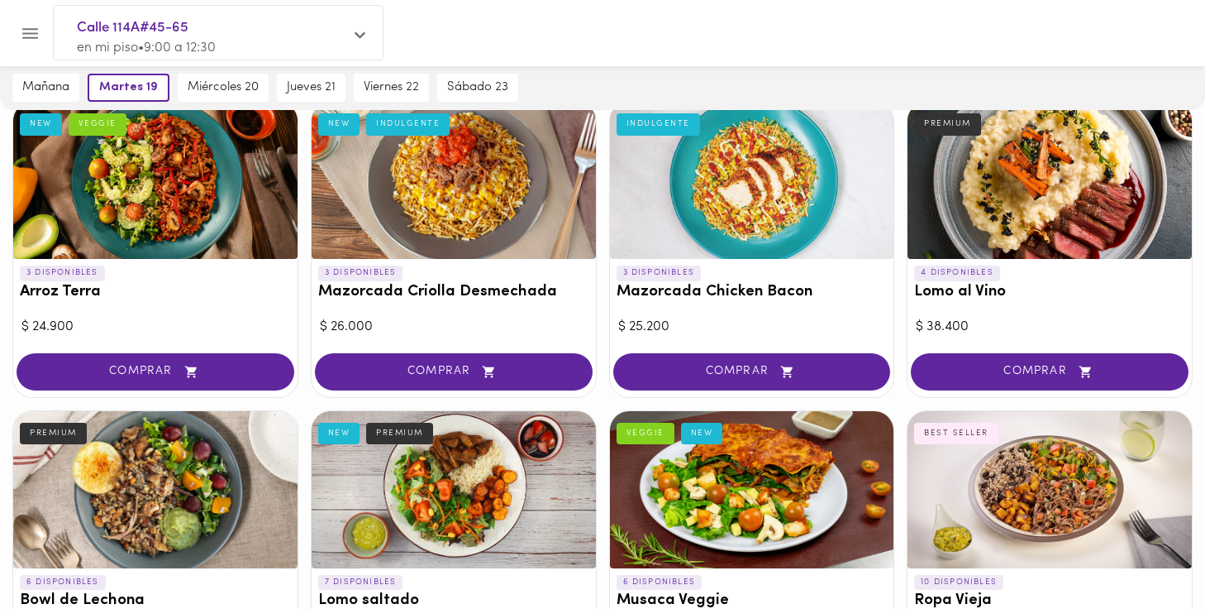
scroll to position [126, 0]
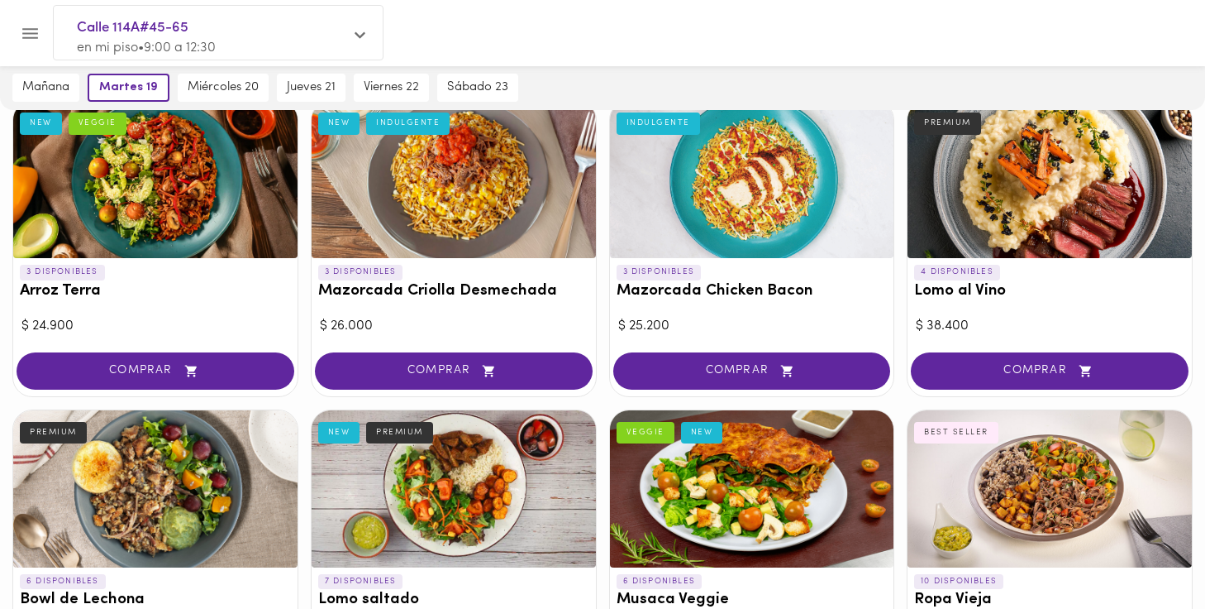
click at [222, 185] on div at bounding box center [155, 179] width 284 height 157
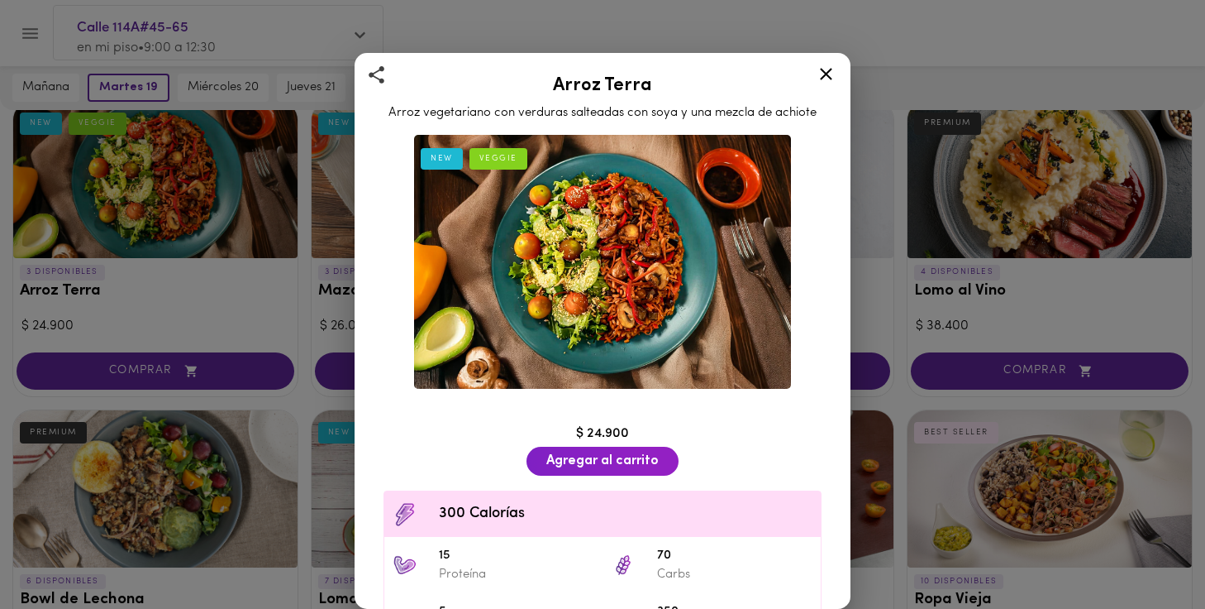
click at [816, 69] on icon at bounding box center [826, 74] width 21 height 21
